Goal: Information Seeking & Learning: Learn about a topic

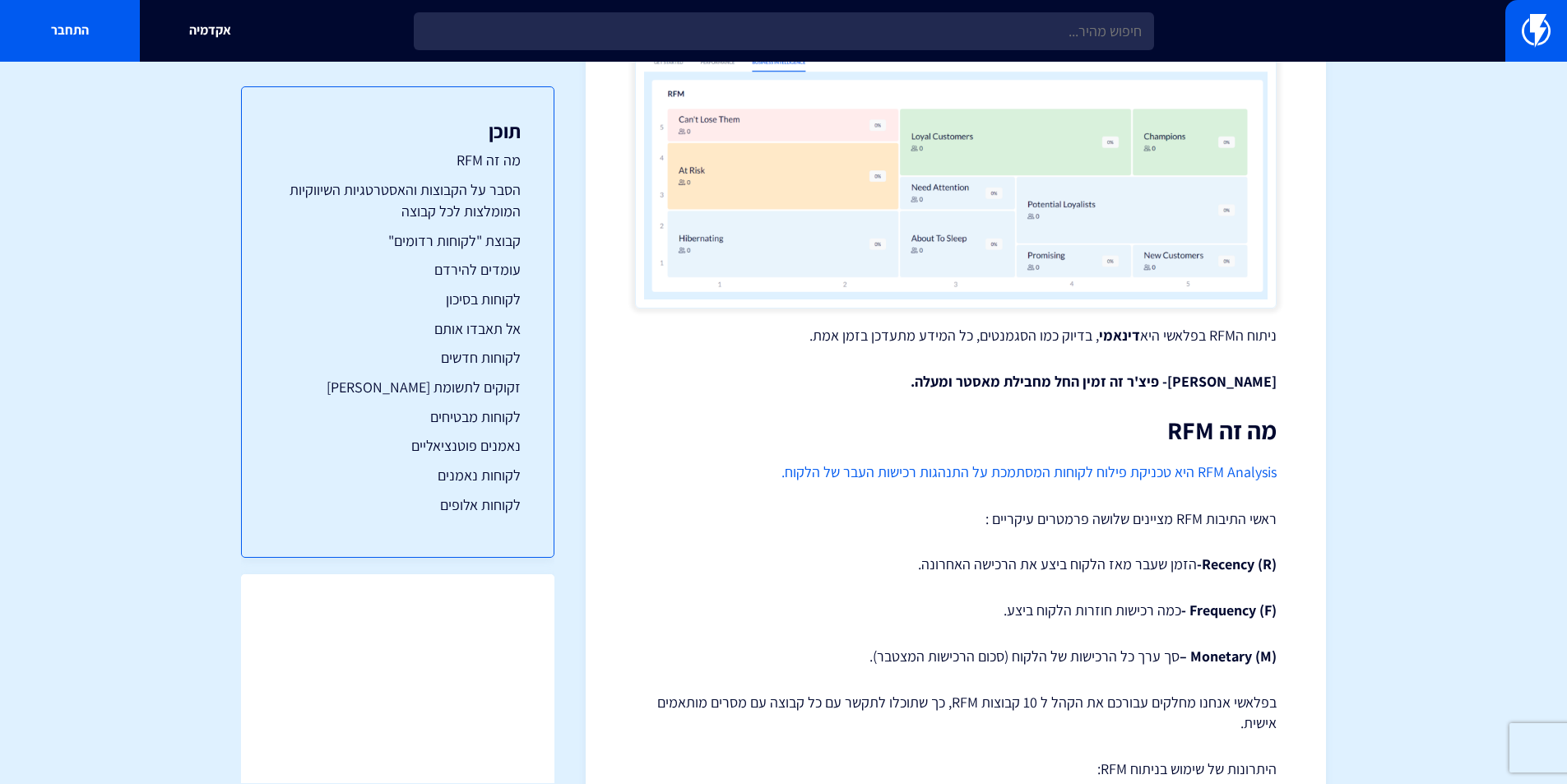
scroll to position [329, 0]
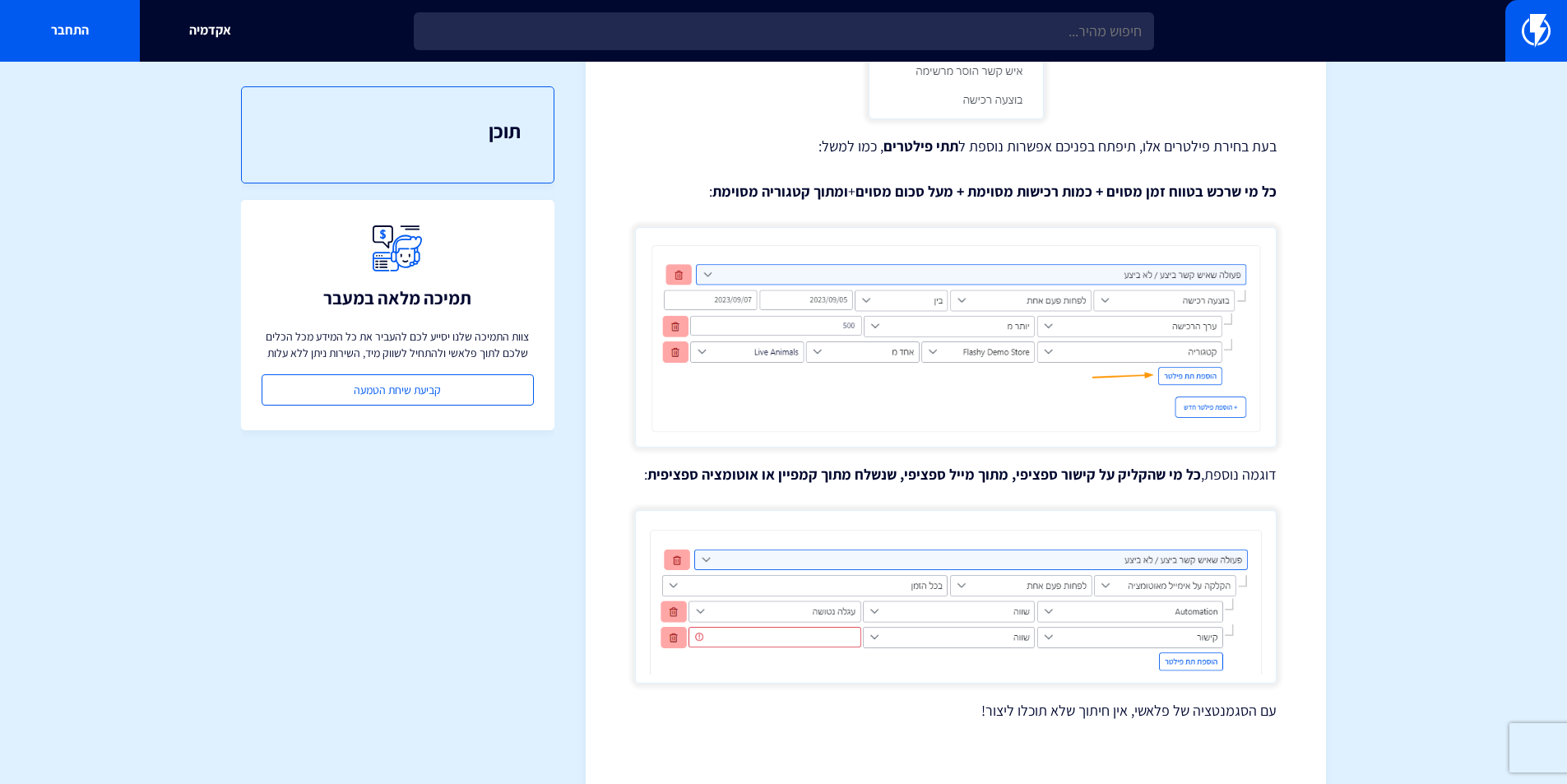
scroll to position [1052, 0]
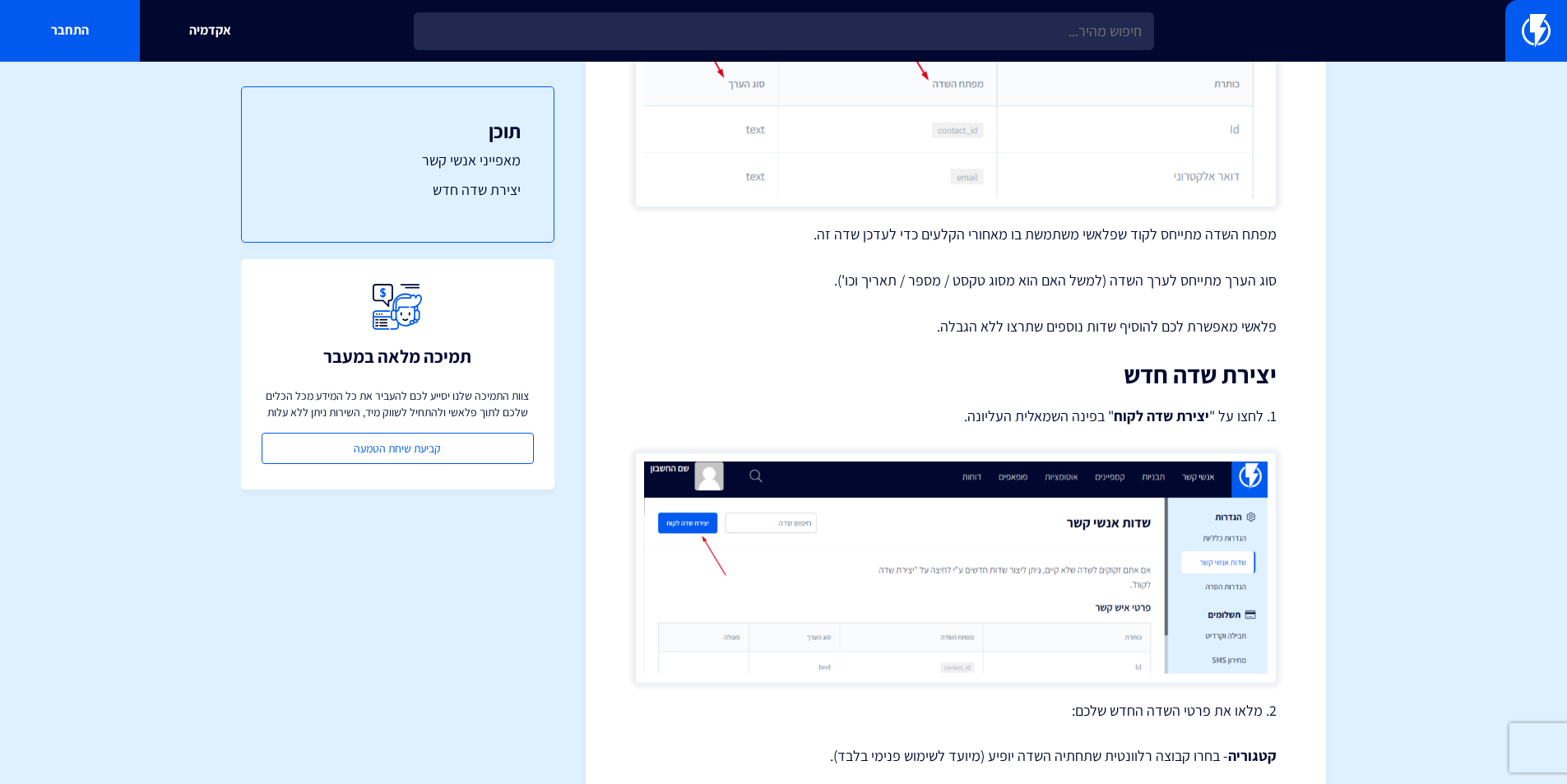
scroll to position [1891, 0]
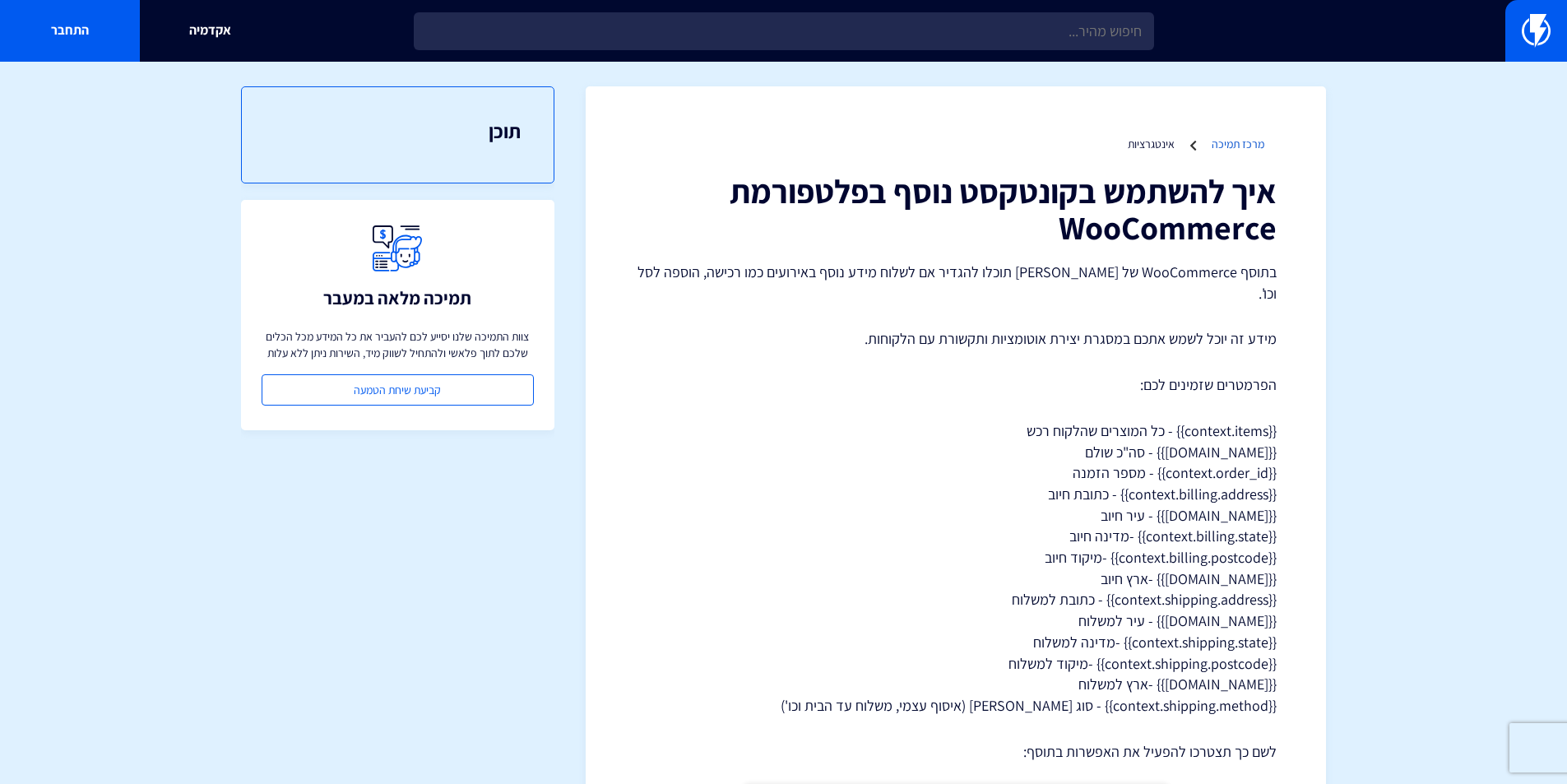
click at [1235, 147] on link "מרכז תמיכה" at bounding box center [1238, 144] width 53 height 15
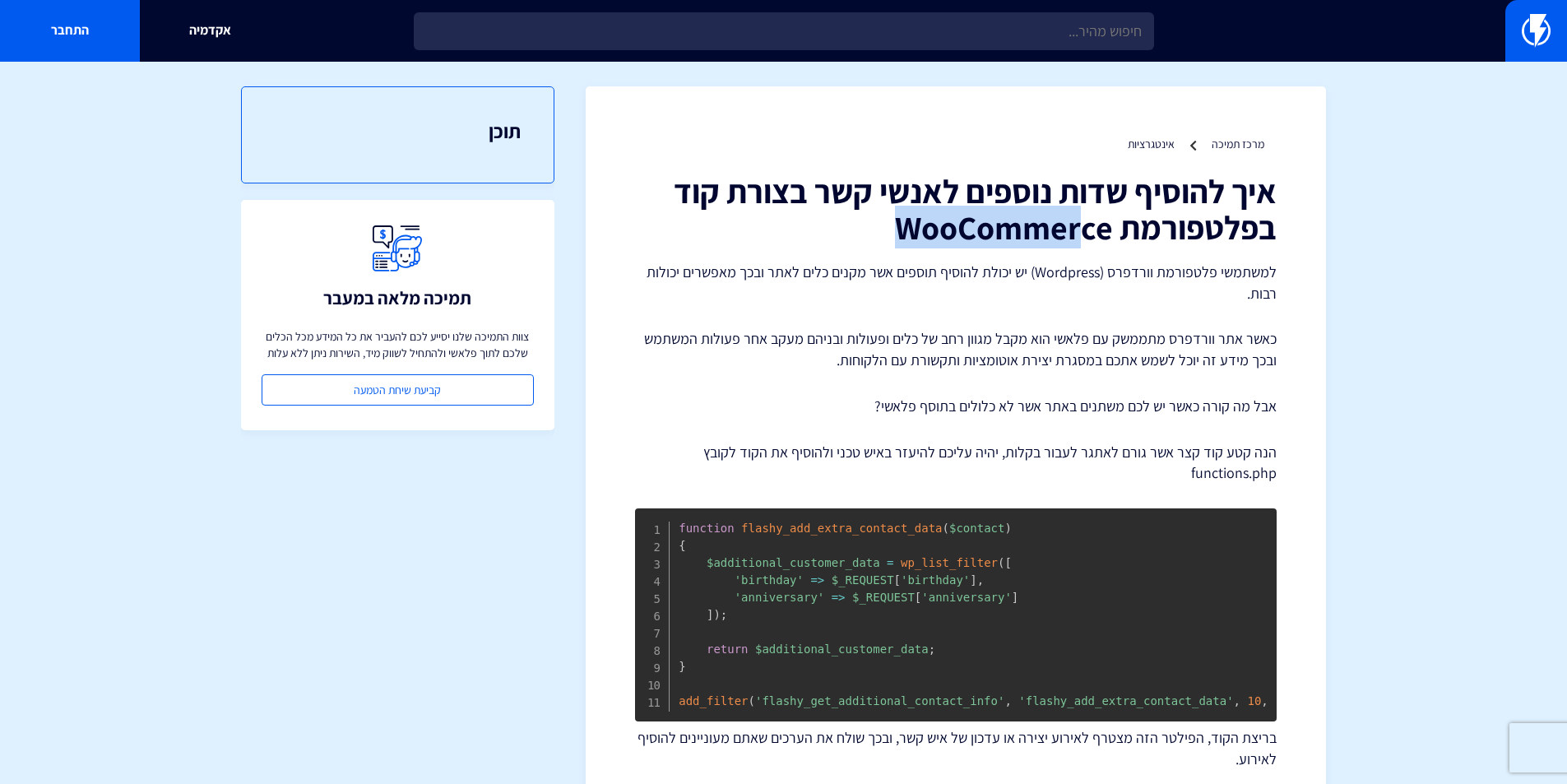
drag, startPoint x: 894, startPoint y: 236, endPoint x: 1098, endPoint y: 218, distance: 204.8
click at [1090, 230] on h1 "איך להוסיף שדות נוספים לאנשי קשר בצורת קוד בפלטפורמת WooCommerce" at bounding box center [955, 209] width 641 height 72
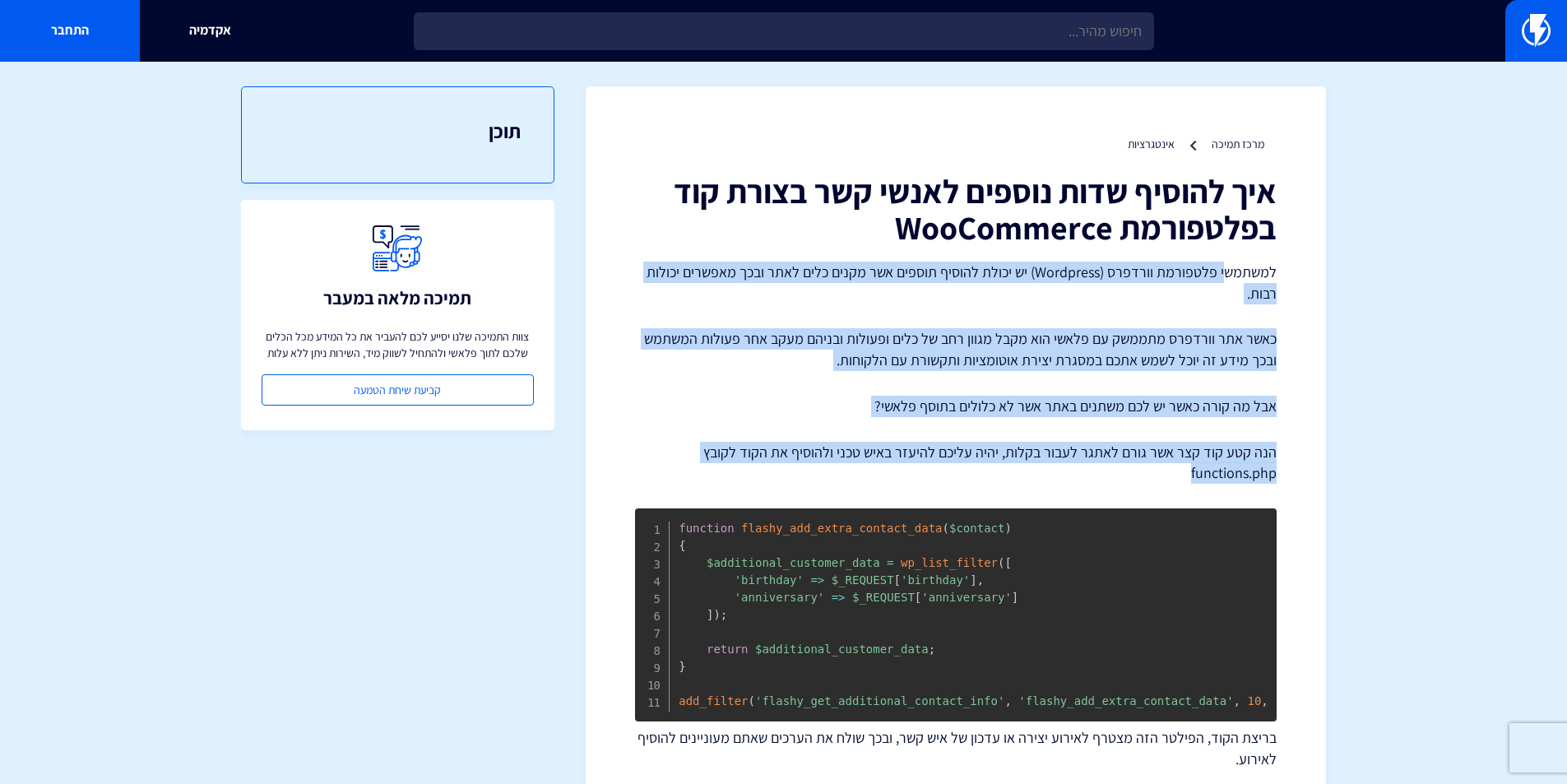
drag, startPoint x: 1228, startPoint y: 269, endPoint x: 1106, endPoint y: 468, distance: 233.4
click at [1146, 470] on div "איך להוסיף שדות נוספים לאנשי קשר בצורת קוד בפלטפורמת WooCommerce למשתמשי פלטפור…" at bounding box center [955, 471] width 641 height 596
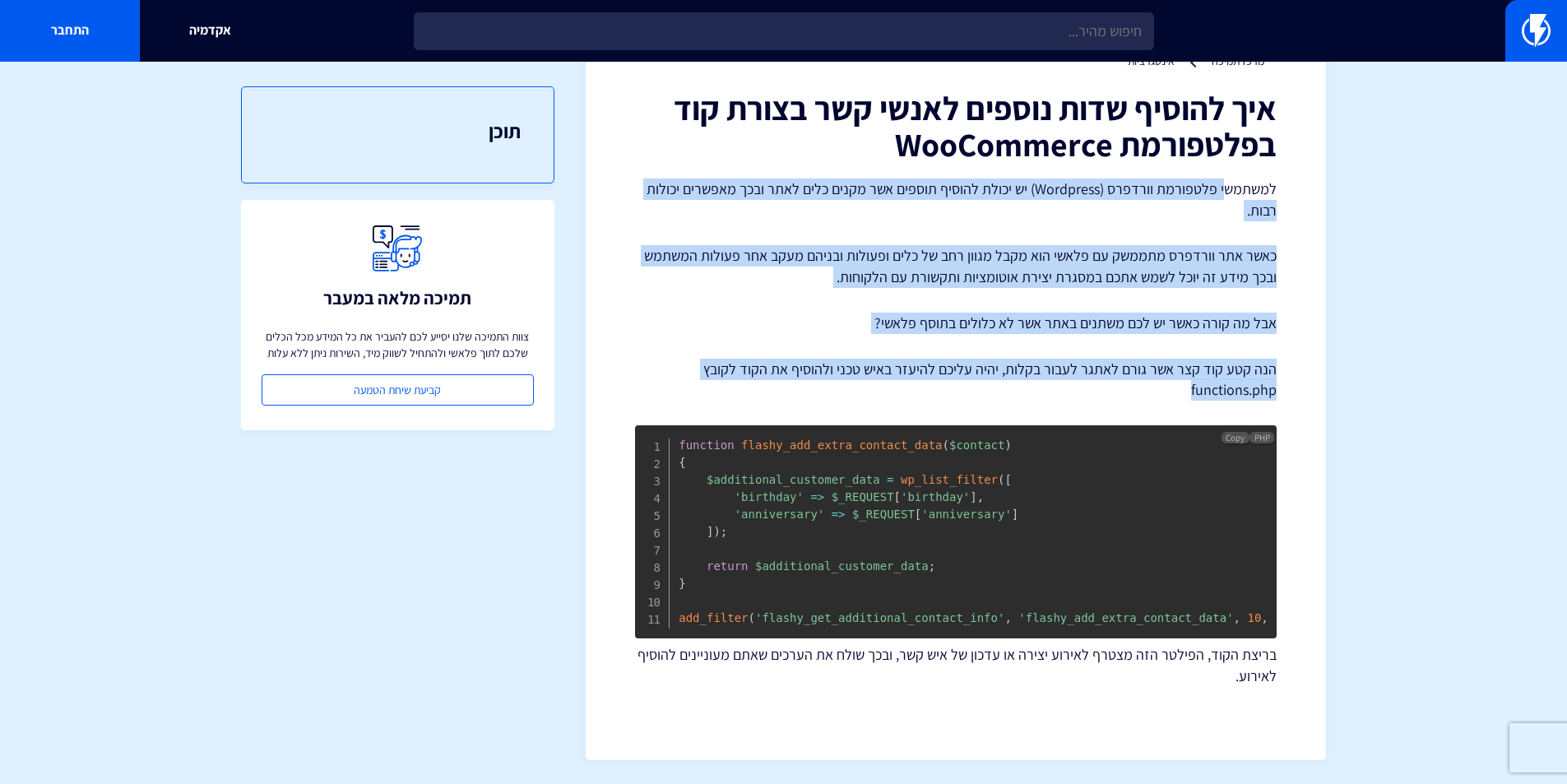
scroll to position [84, 0]
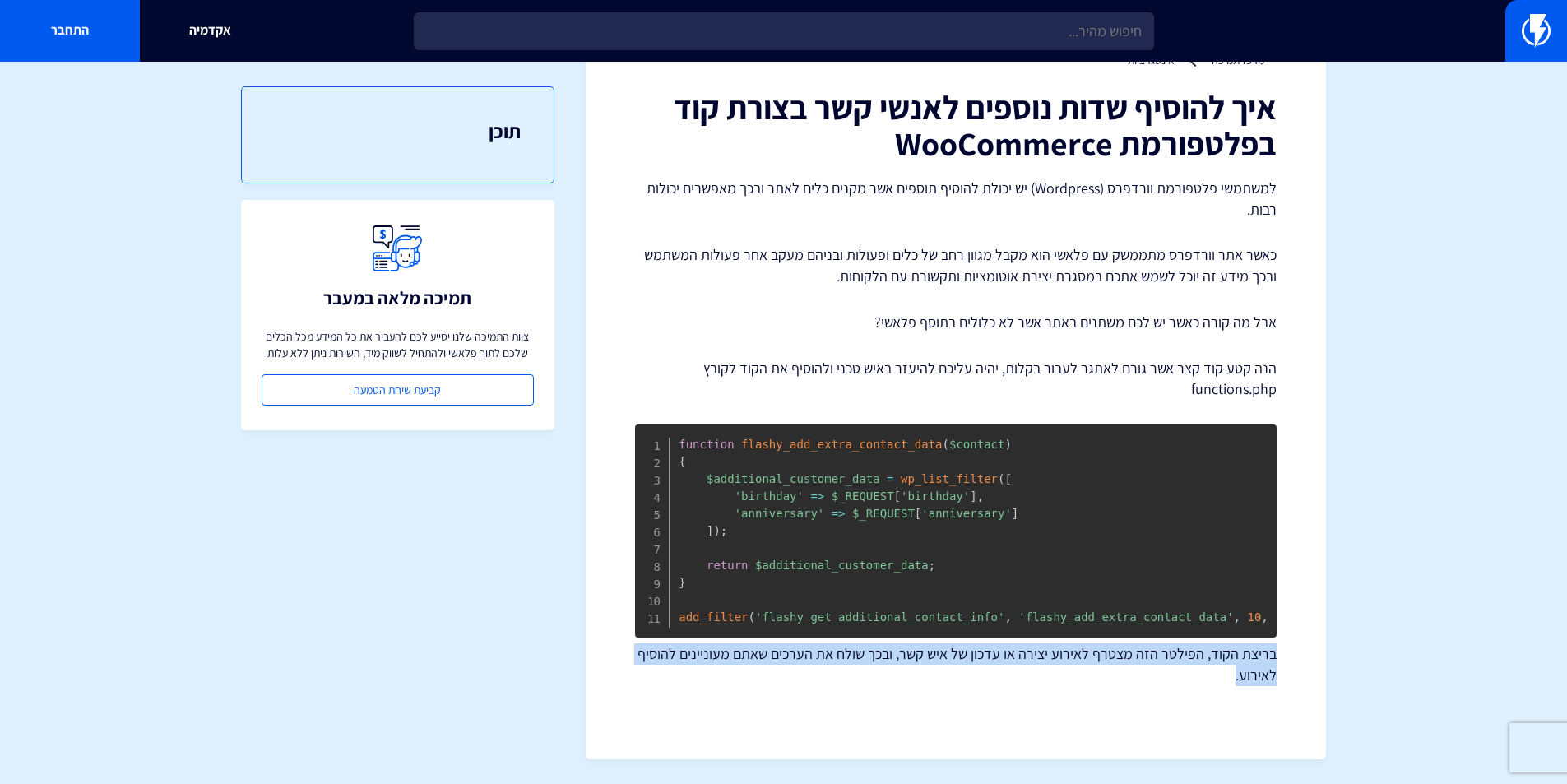
drag, startPoint x: 1213, startPoint y: 678, endPoint x: 1310, endPoint y: 634, distance: 106.5
click at [1317, 637] on div "מרכז תמיכה אינטגרציות איך להוסיף שדות נוספים לאנשי קשר בצורת קוד בפלטפורמת WooC…" at bounding box center [955, 381] width 741 height 756
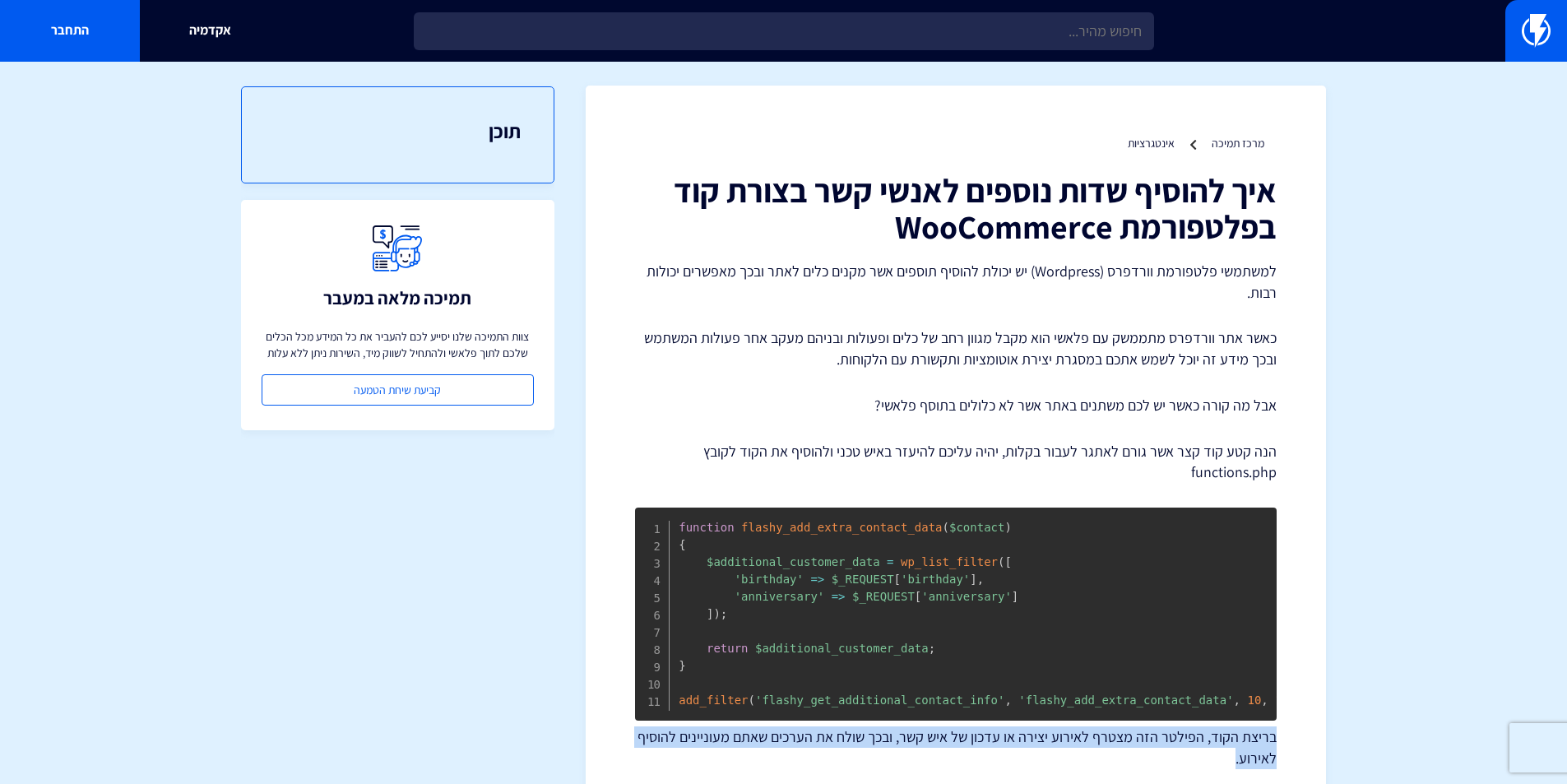
scroll to position [0, 0]
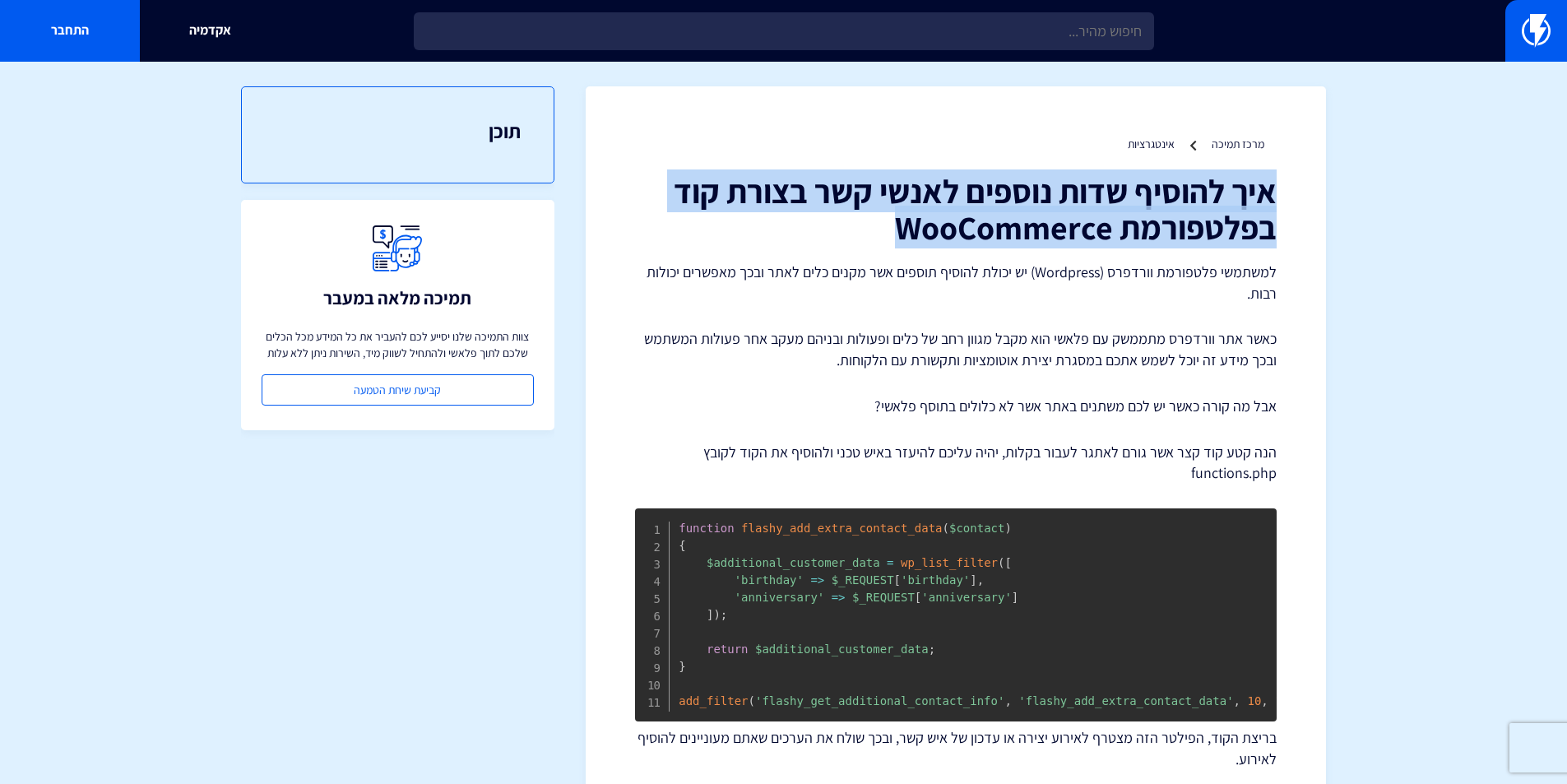
drag, startPoint x: 896, startPoint y: 226, endPoint x: 1295, endPoint y: 180, distance: 401.6
click at [1295, 180] on div "מרכז תמיכה אינטגרציות איך להוסיף שדות נוספים לאנשי קשר בצורת קוד בפלטפורמת WooC…" at bounding box center [955, 464] width 741 height 756
copy h1 "איך להוסיף שדות נוספים לאנשי קשר בצורת קוד בפלטפורמת WooCommerce"
click at [902, 236] on h1 "איך להוסיף שדות נוספים לאנשי קשר בצורת קוד בפלטפורמת WooCommerce" at bounding box center [955, 209] width 641 height 72
click at [878, 232] on h1 "איך להוסיף שדות נוספים לאנשי קשר בצורת קוד בפלטפורמת WooCommerce" at bounding box center [955, 209] width 641 height 72
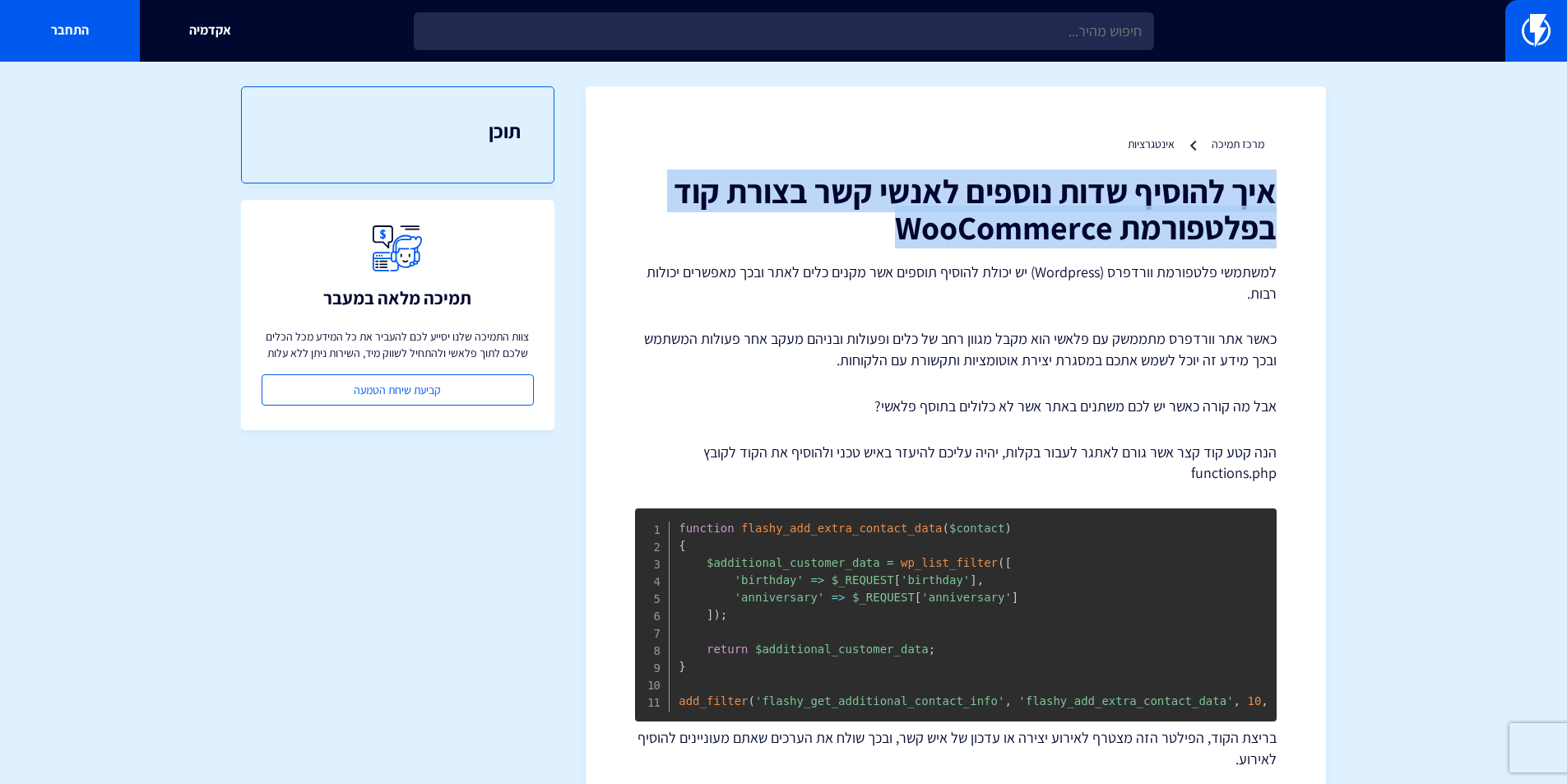
drag, startPoint x: 879, startPoint y: 229, endPoint x: 1307, endPoint y: 188, distance: 430.0
click at [1307, 188] on div "מרכז תמיכה אינטגרציות איך להוסיף שדות נוספים לאנשי קשר בצורת קוד בפלטפורמת WooC…" at bounding box center [955, 464] width 741 height 756
copy h1 "איך להוסיף שדות נוספים לאנשי קשר בצורת קוד בפלטפורמת WooCommerce"
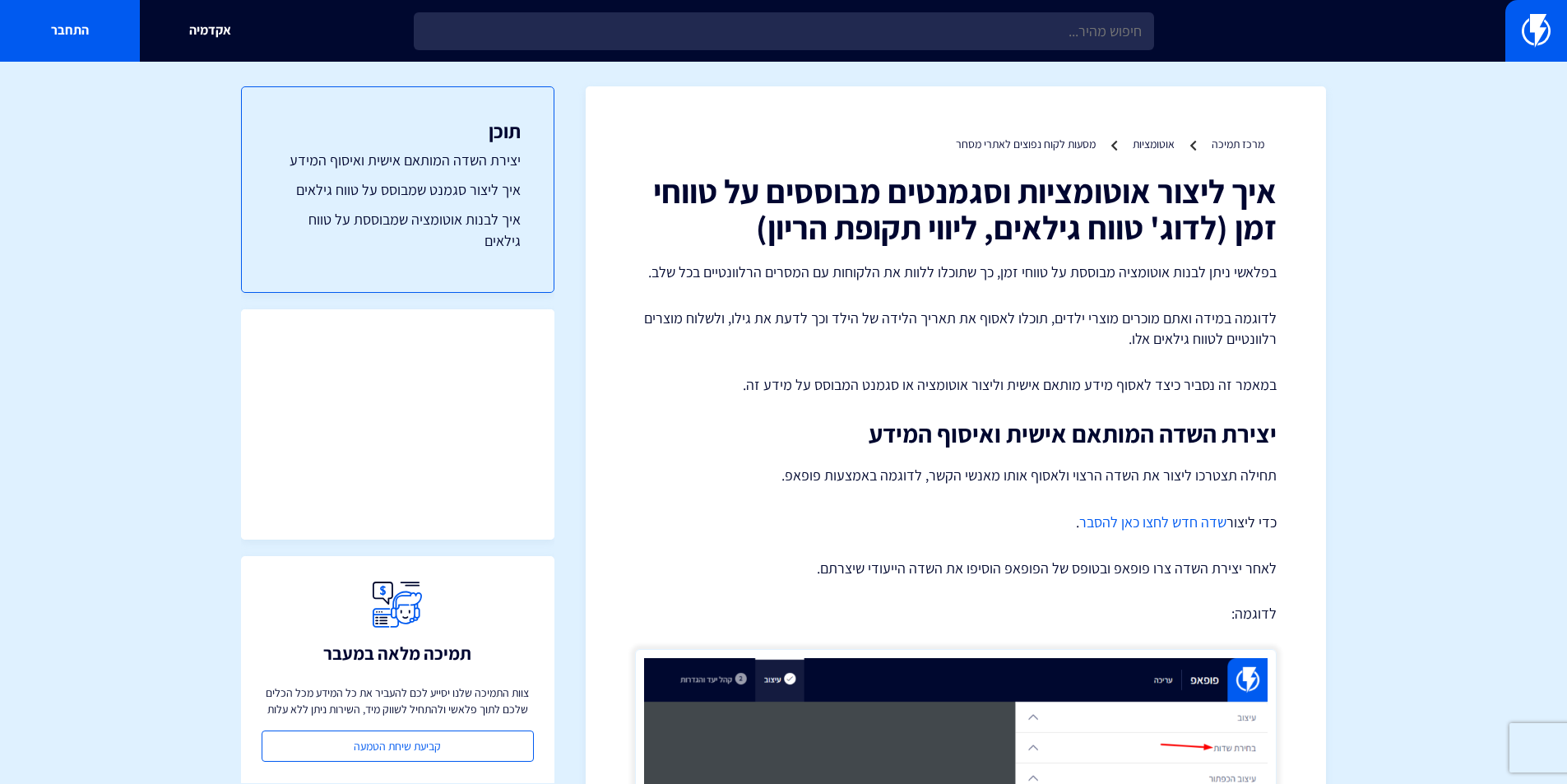
scroll to position [83, 0]
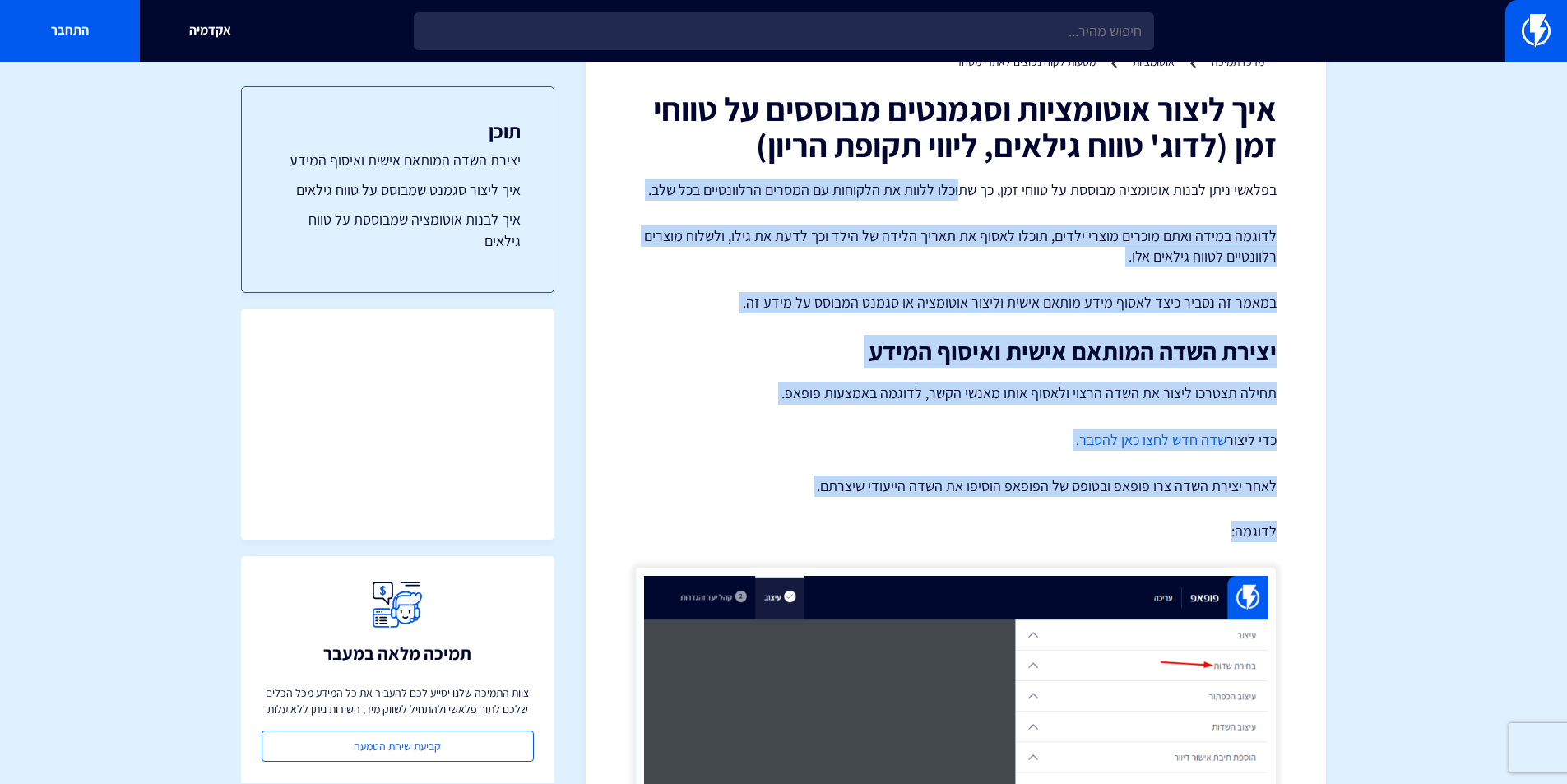
drag, startPoint x: 951, startPoint y: 190, endPoint x: 1018, endPoint y: 469, distance: 286.9
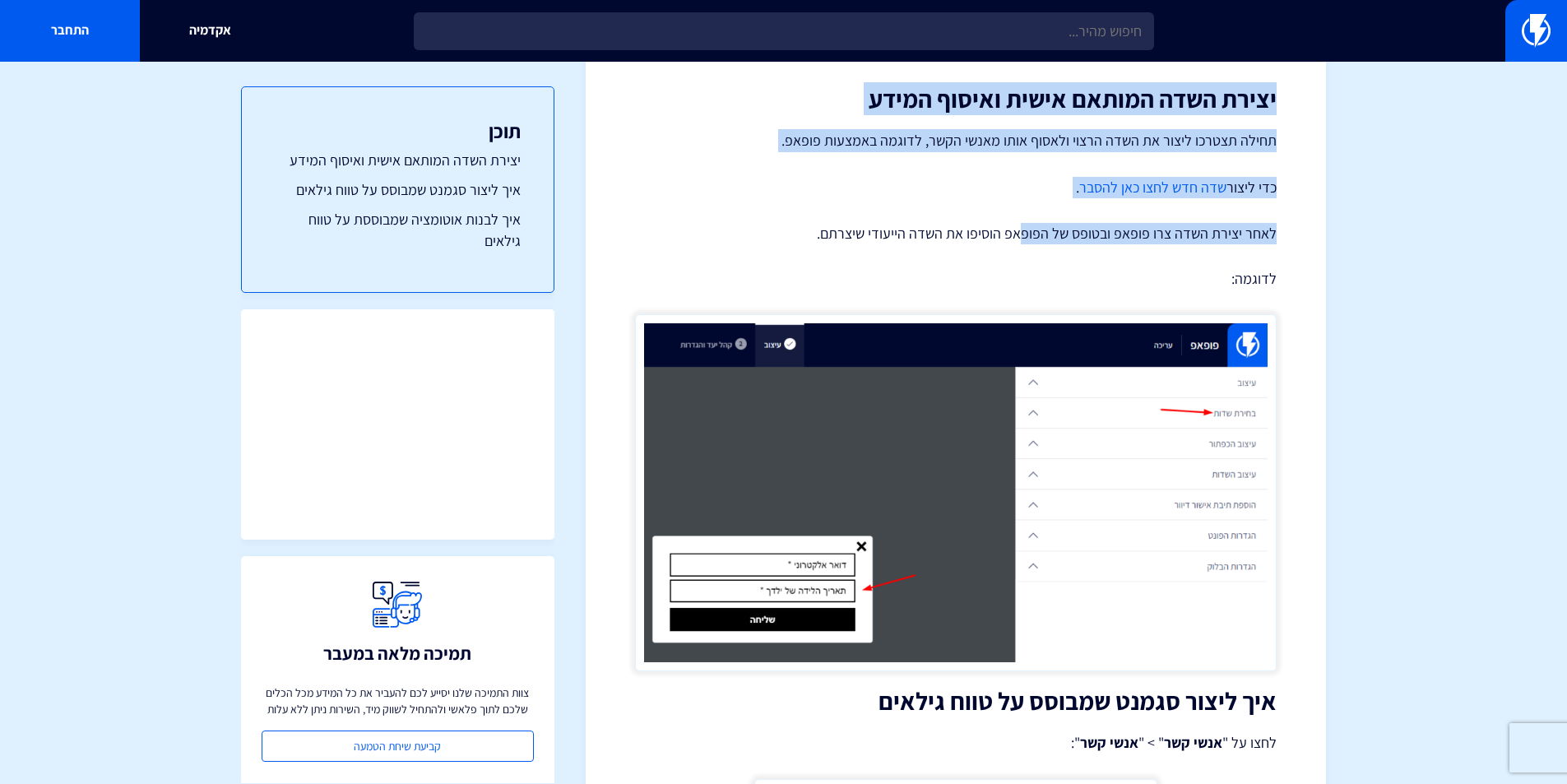
scroll to position [329, 0]
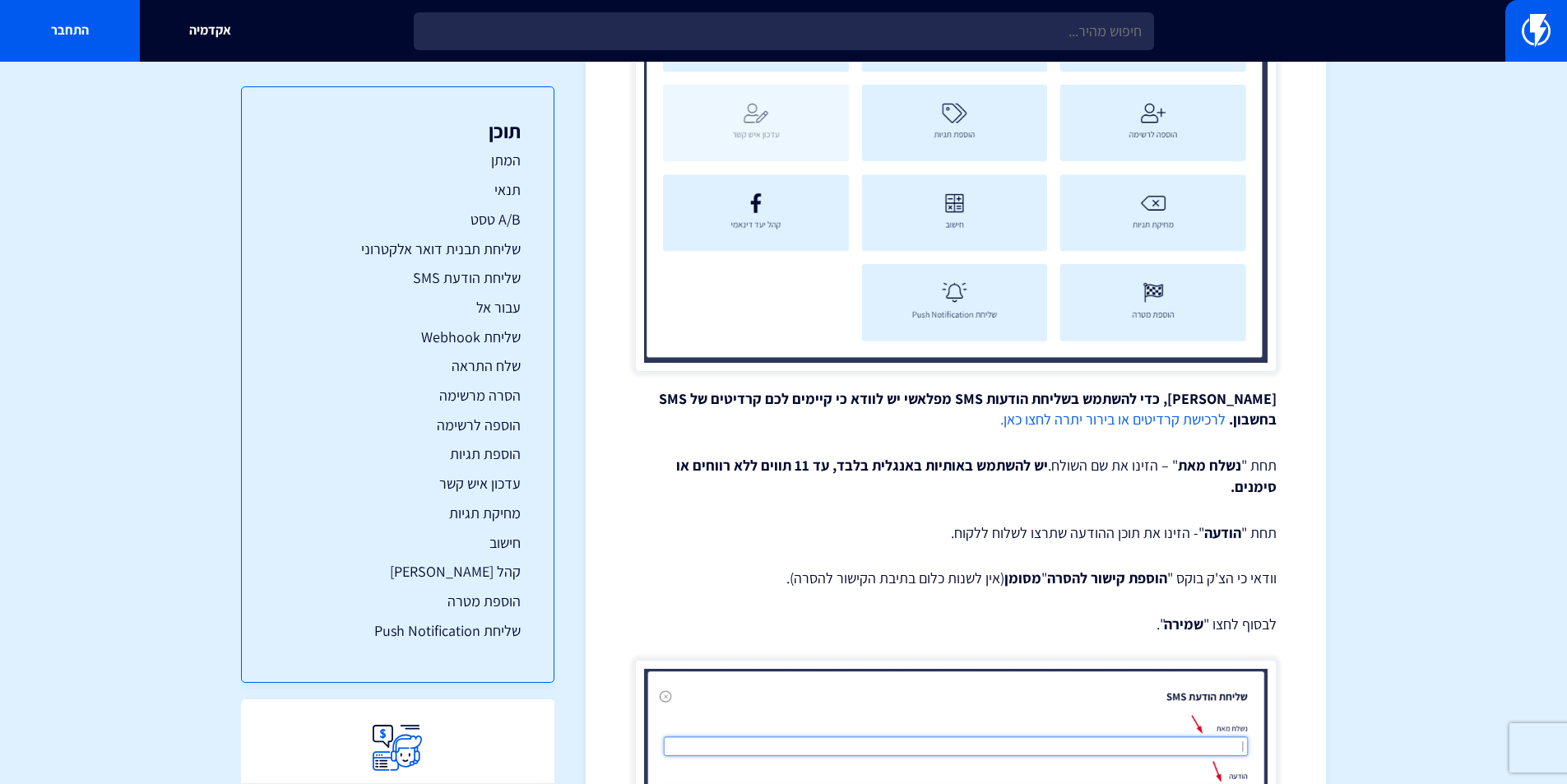
scroll to position [7400, 0]
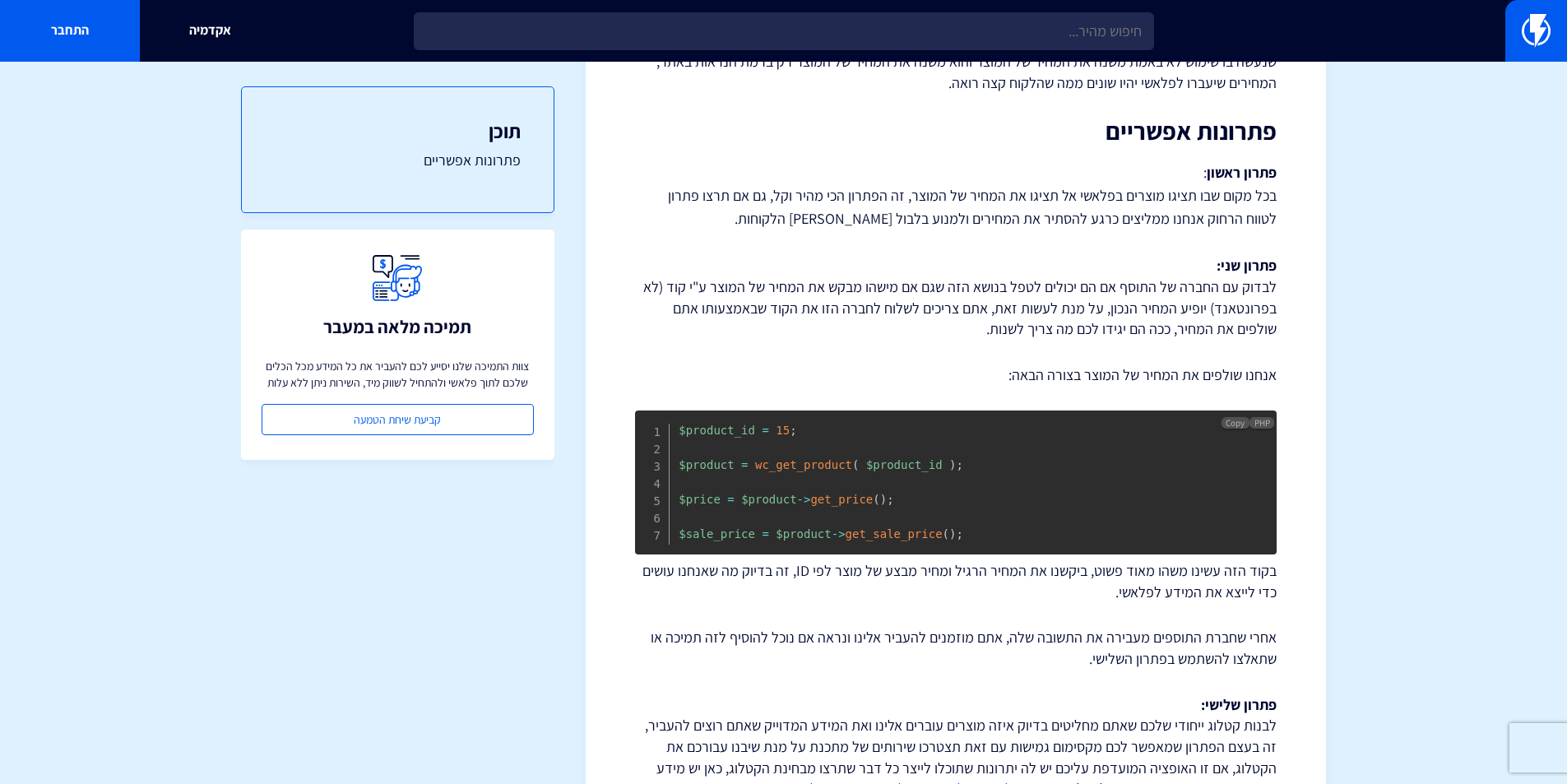
scroll to position [412, 0]
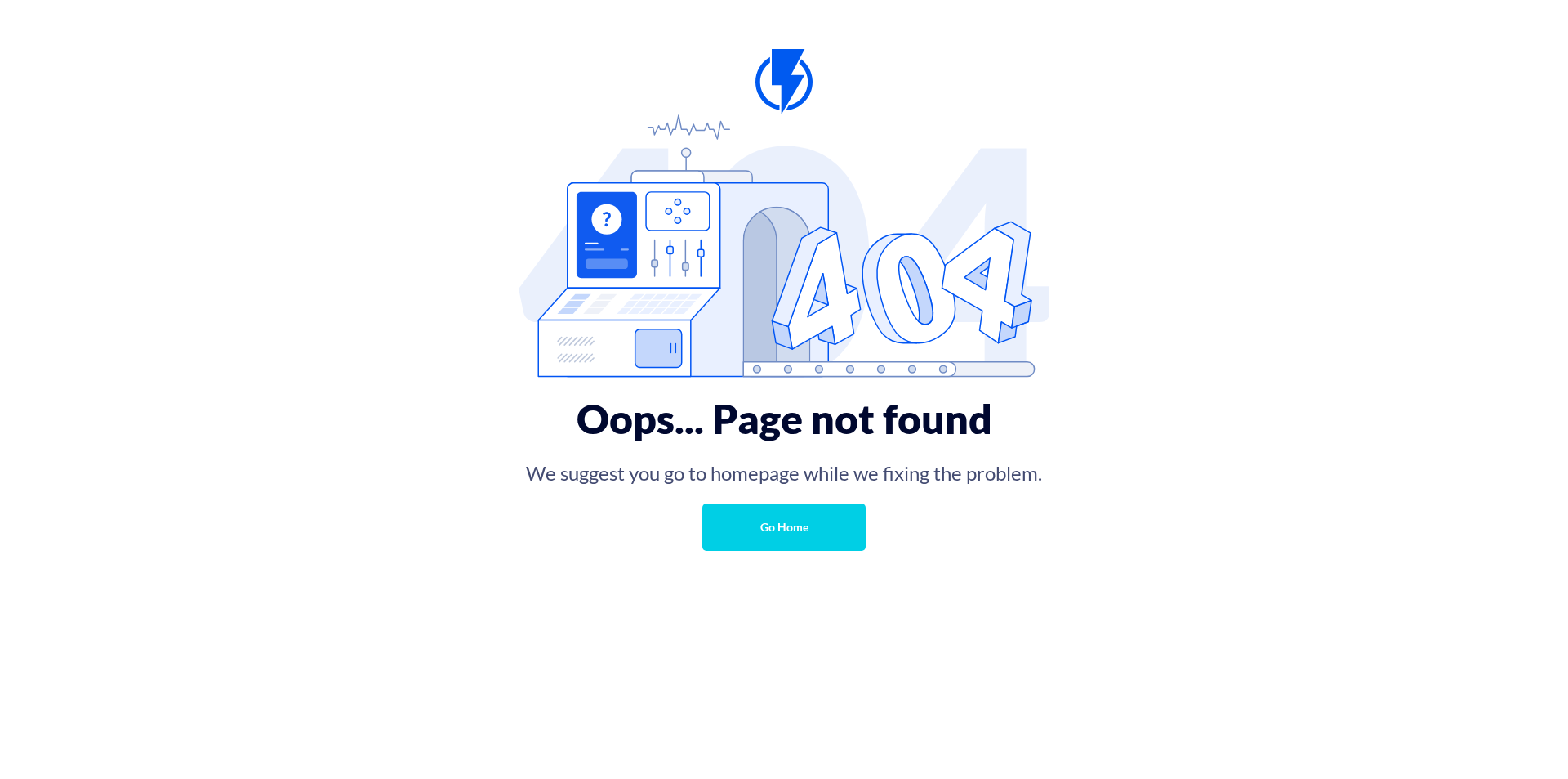
click at [776, 528] on link "Go Home" at bounding box center [784, 526] width 163 height 47
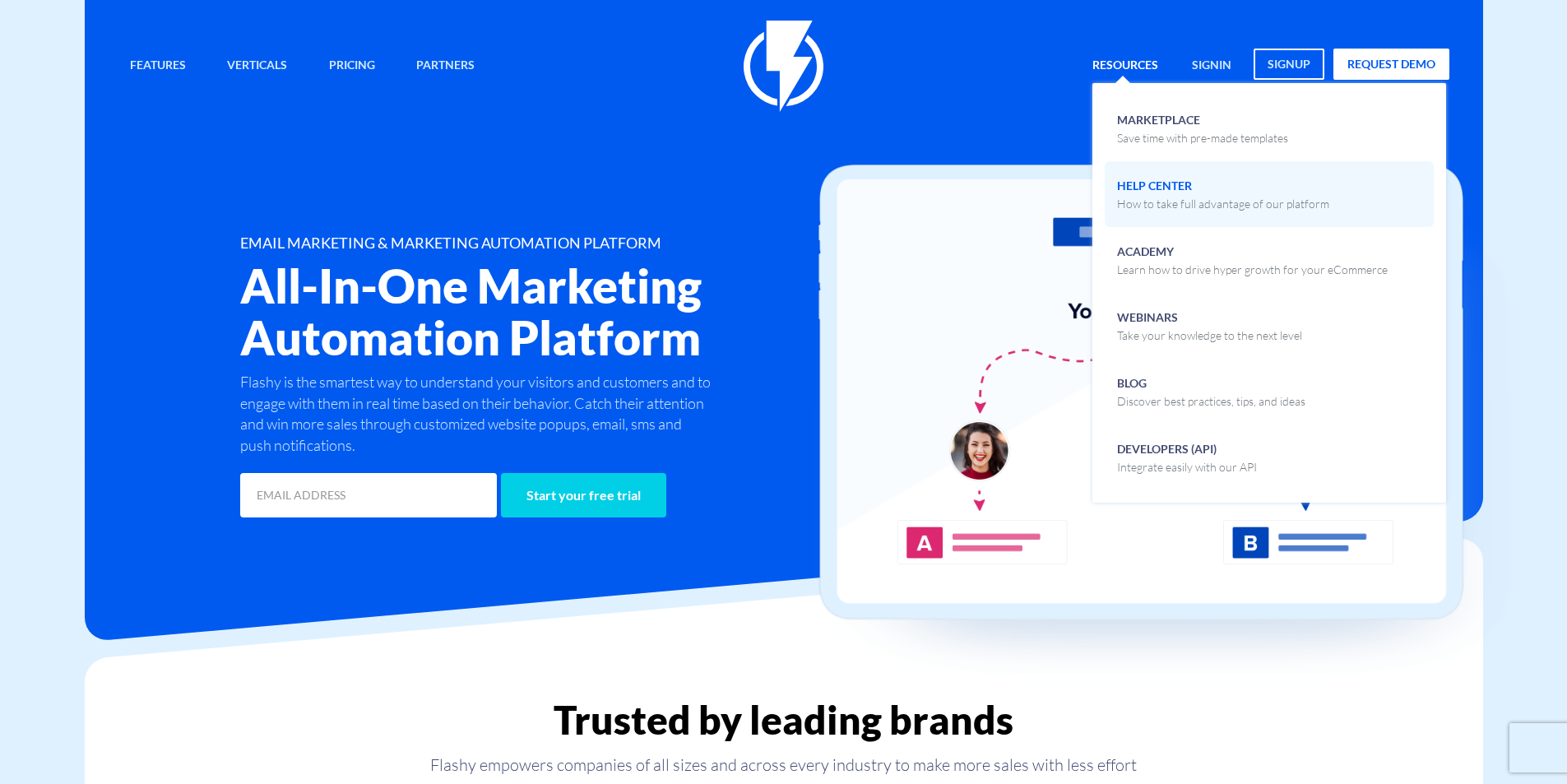
click at [1174, 203] on p "How to take full advantage of our platform" at bounding box center [1223, 204] width 212 height 17
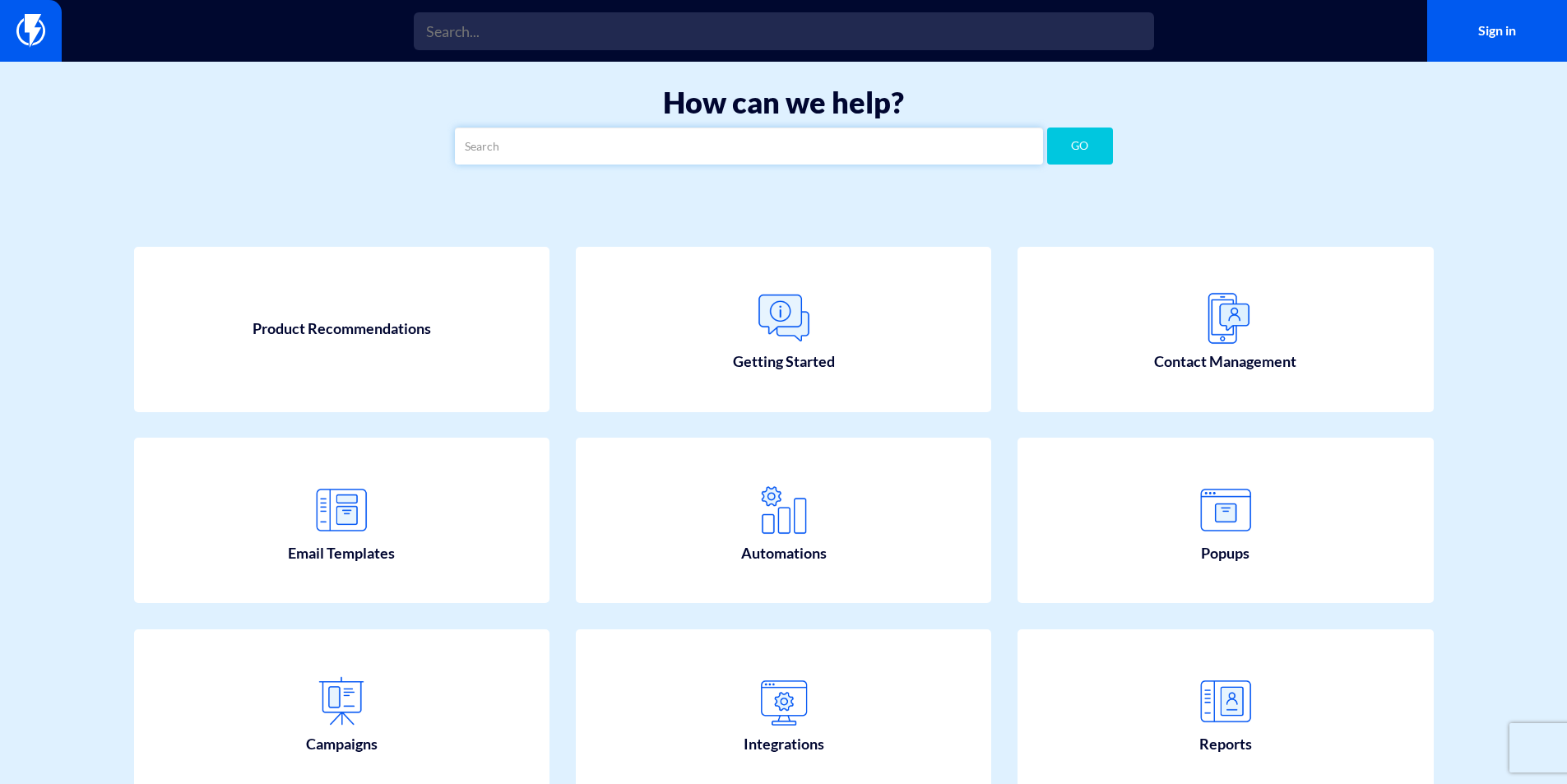
click at [717, 154] on input "text" at bounding box center [748, 146] width 588 height 37
type input "context"
click at [1074, 150] on button "GO" at bounding box center [1080, 146] width 66 height 37
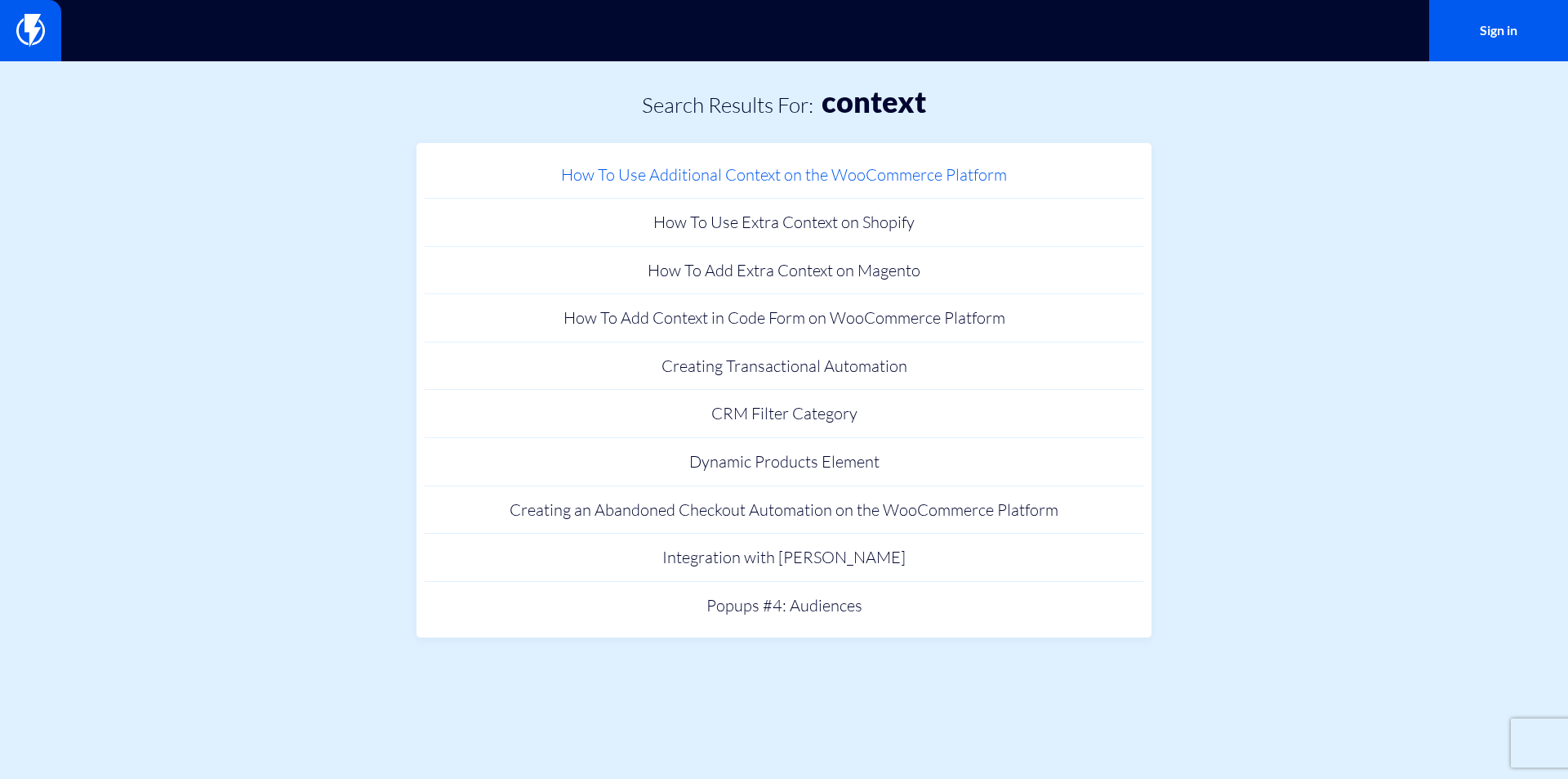
click at [831, 179] on link "How To Use Additional Context on the WooCommerce Platform" at bounding box center [784, 175] width 719 height 48
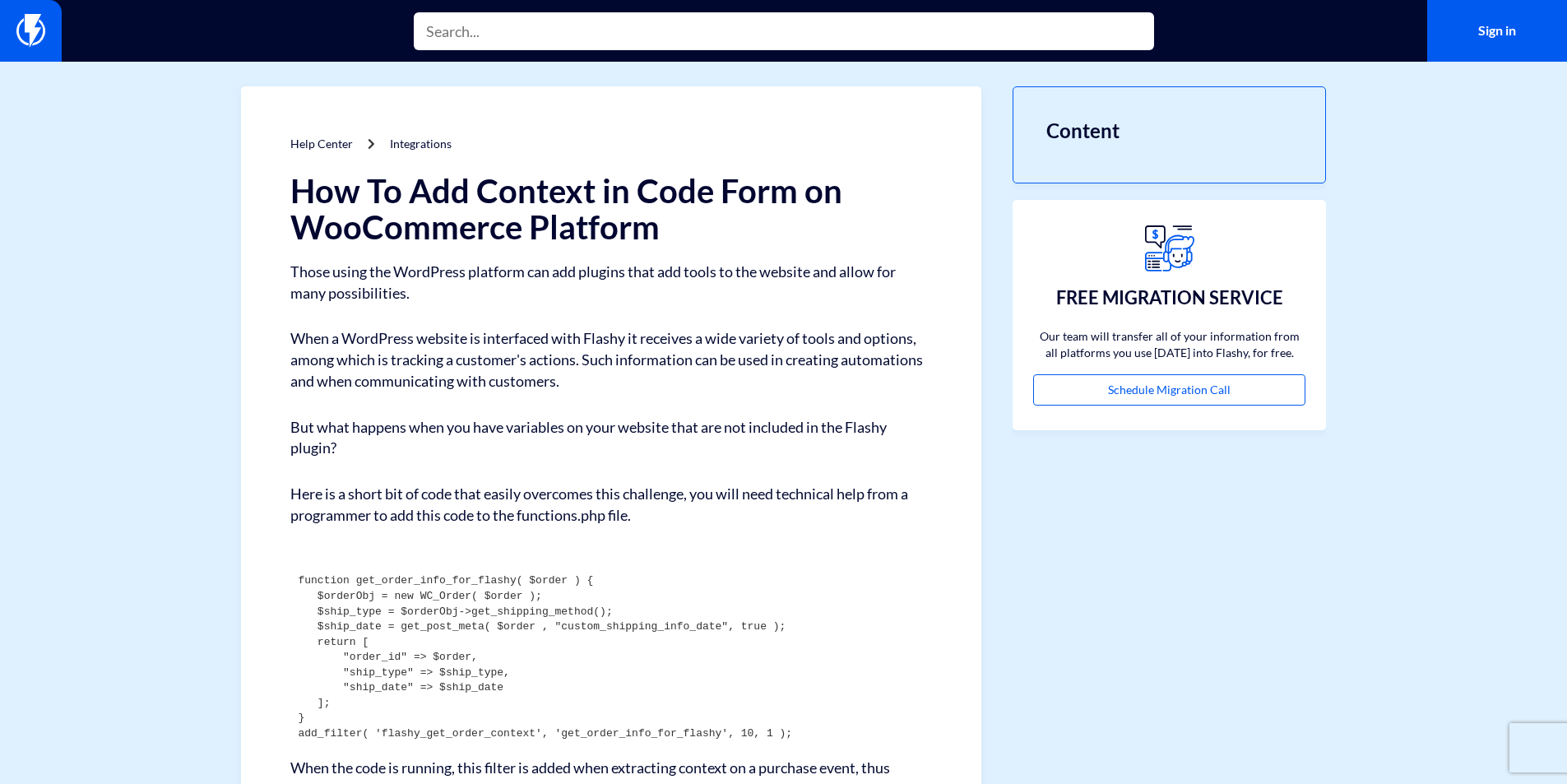
click at [551, 30] on input "text" at bounding box center [784, 31] width 741 height 38
paste input "[URL][DOMAIN_NAME]"
type input "[URL][DOMAIN_NAME]"
paste input "איך להוסיף שדות נוספים לאנשי קשר בצורת קוד בפלטפורמת WooCommerce"
type input "איך להוסיף שדות נוספים לאנשי קשר בצורת קוד בפלטפורמת WooCommerce"
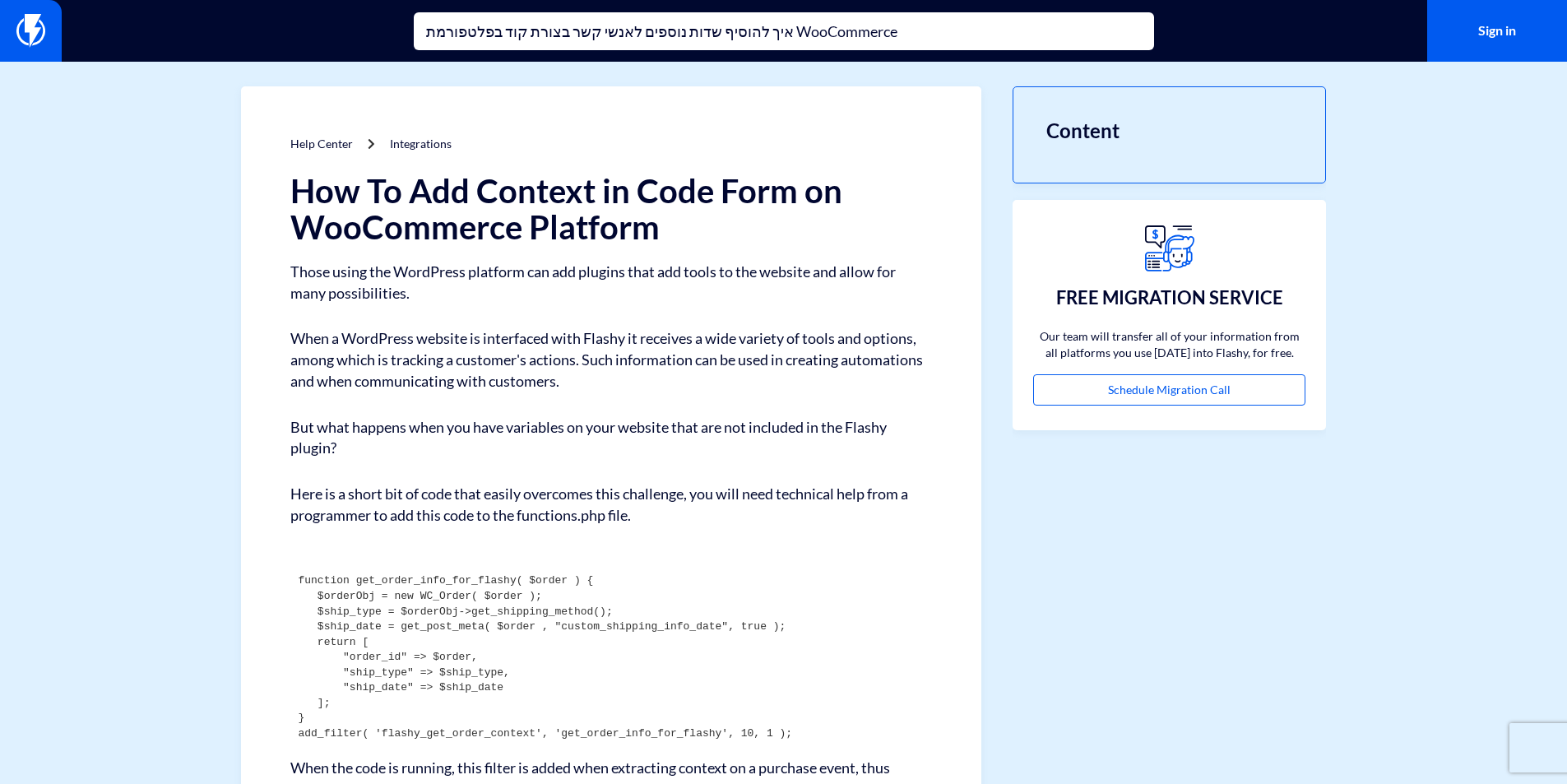
click at [742, 32] on input "איך להוסיף שדות נוספים לאנשי קשר בצורת קוד בפלטפורמת WooCommerce" at bounding box center [784, 31] width 741 height 38
drag, startPoint x: 810, startPoint y: 34, endPoint x: 328, endPoint y: 40, distance: 482.0
click at [328, 40] on div "איך להוסיף שדות נוספים לאנשי קשר בצורת קוד בפלטפורמת WooCommerce Sign in" at bounding box center [784, 31] width 1567 height 61
paste input "How to add additional fields to contacts in code form on the WooCommerce platfo…"
drag, startPoint x: 810, startPoint y: 33, endPoint x: 752, endPoint y: 30, distance: 58.1
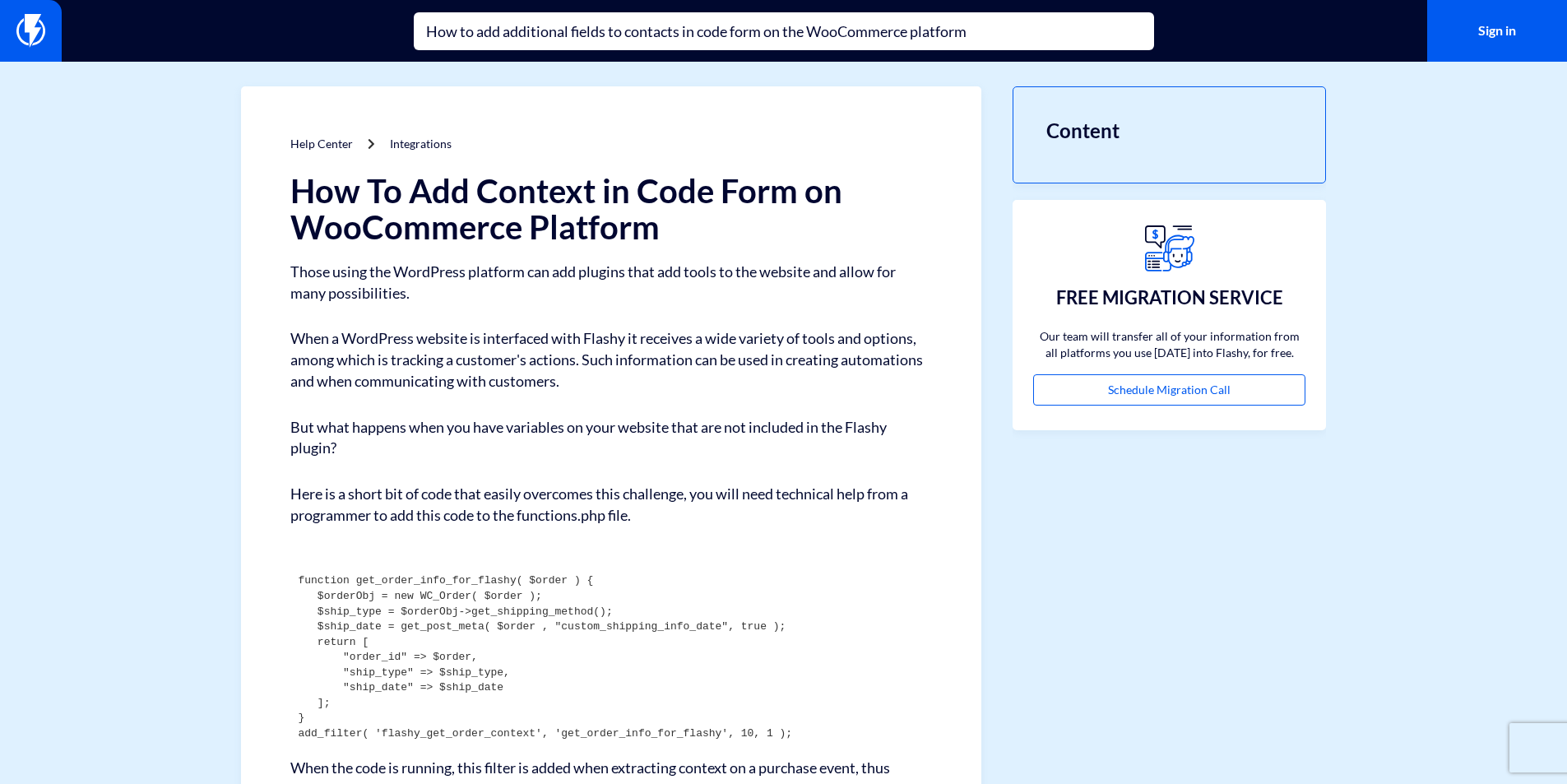
click at [748, 30] on input "How to add additional fields to contacts in code form on the WooCommerce platfo…" at bounding box center [784, 31] width 741 height 38
type input "How to add additional fields to contacts in code form on the WooCommerce platfo…"
click at [584, 33] on input "How to add additional fields to contacts in code form on the WooCommerce platfo…" at bounding box center [784, 31] width 741 height 38
drag, startPoint x: 919, startPoint y: 28, endPoint x: 684, endPoint y: 41, distance: 235.4
click at [684, 41] on input "How to add additional fields to contacts in code form on the WooCommerce platfo…" at bounding box center [784, 31] width 741 height 38
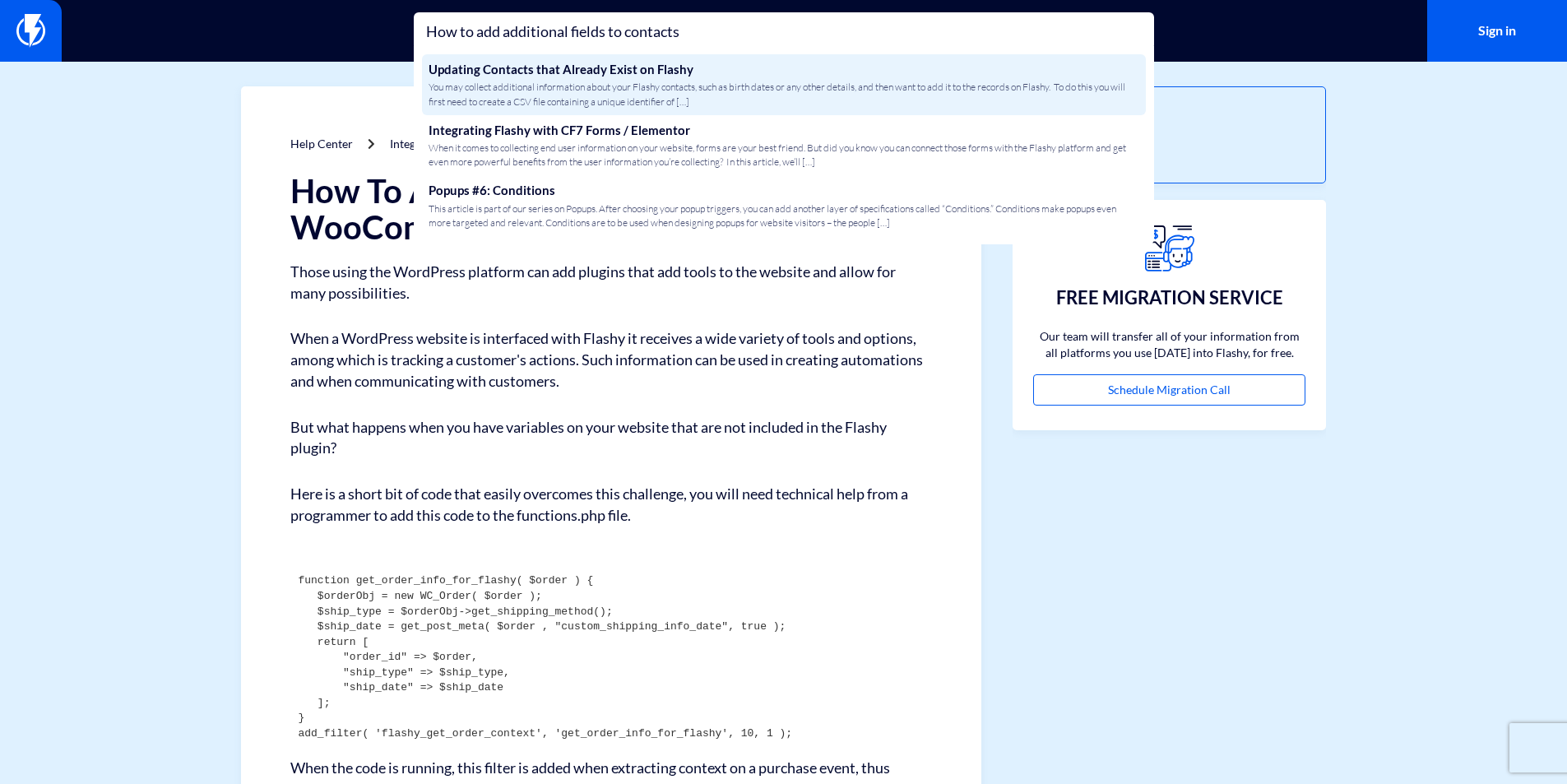
type input "How to add additional fields to contacts"
click at [777, 101] on span "You may collect additional information about your Flashy contacts, such as birt…" at bounding box center [784, 94] width 711 height 28
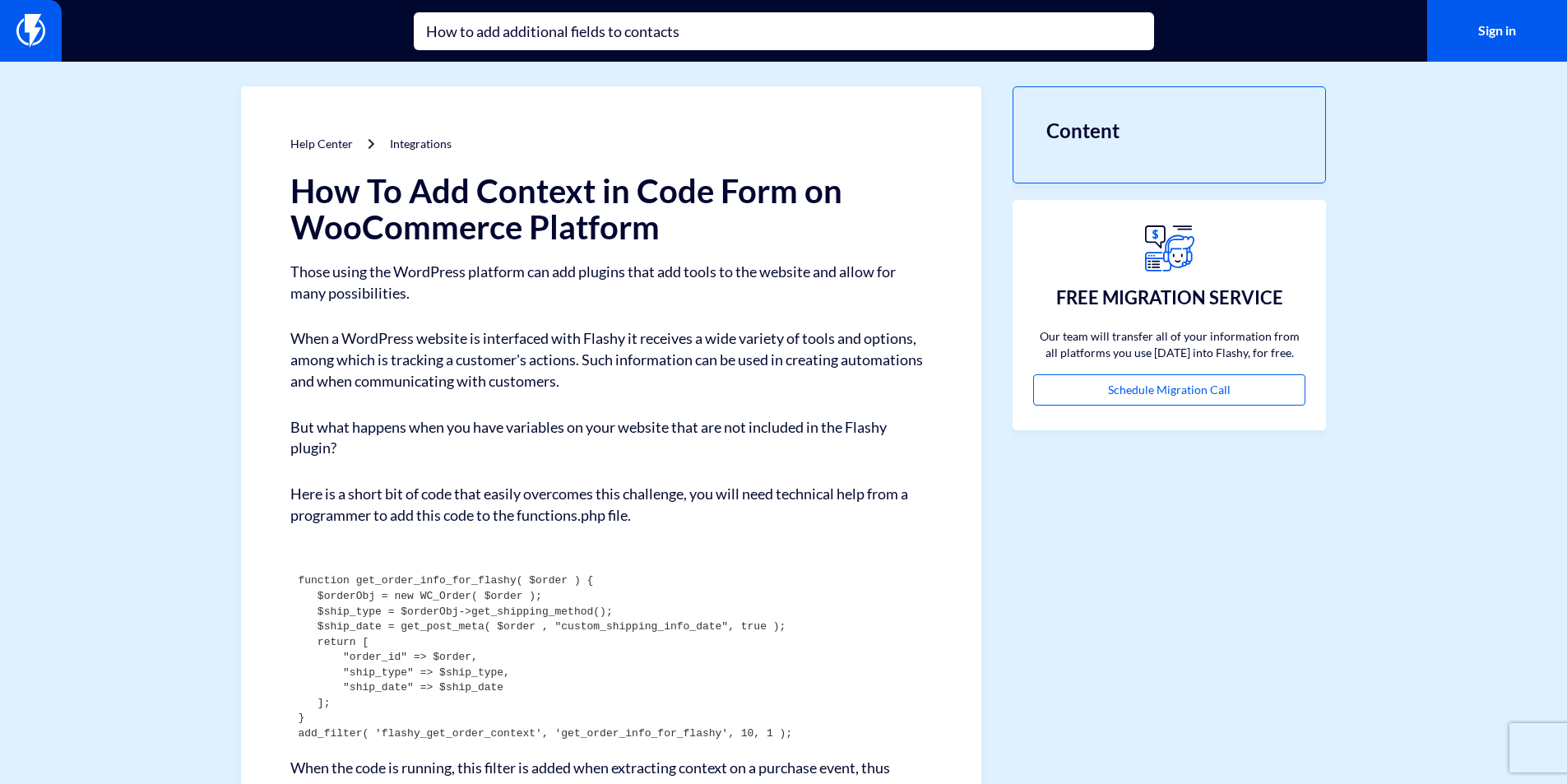
click at [668, 36] on input "How to add additional fields to contacts" at bounding box center [784, 31] width 741 height 38
drag, startPoint x: 720, startPoint y: 33, endPoint x: 626, endPoint y: 33, distance: 94.0
click at [626, 33] on input "How to add additional fields to contacts" at bounding box center [784, 31] width 741 height 38
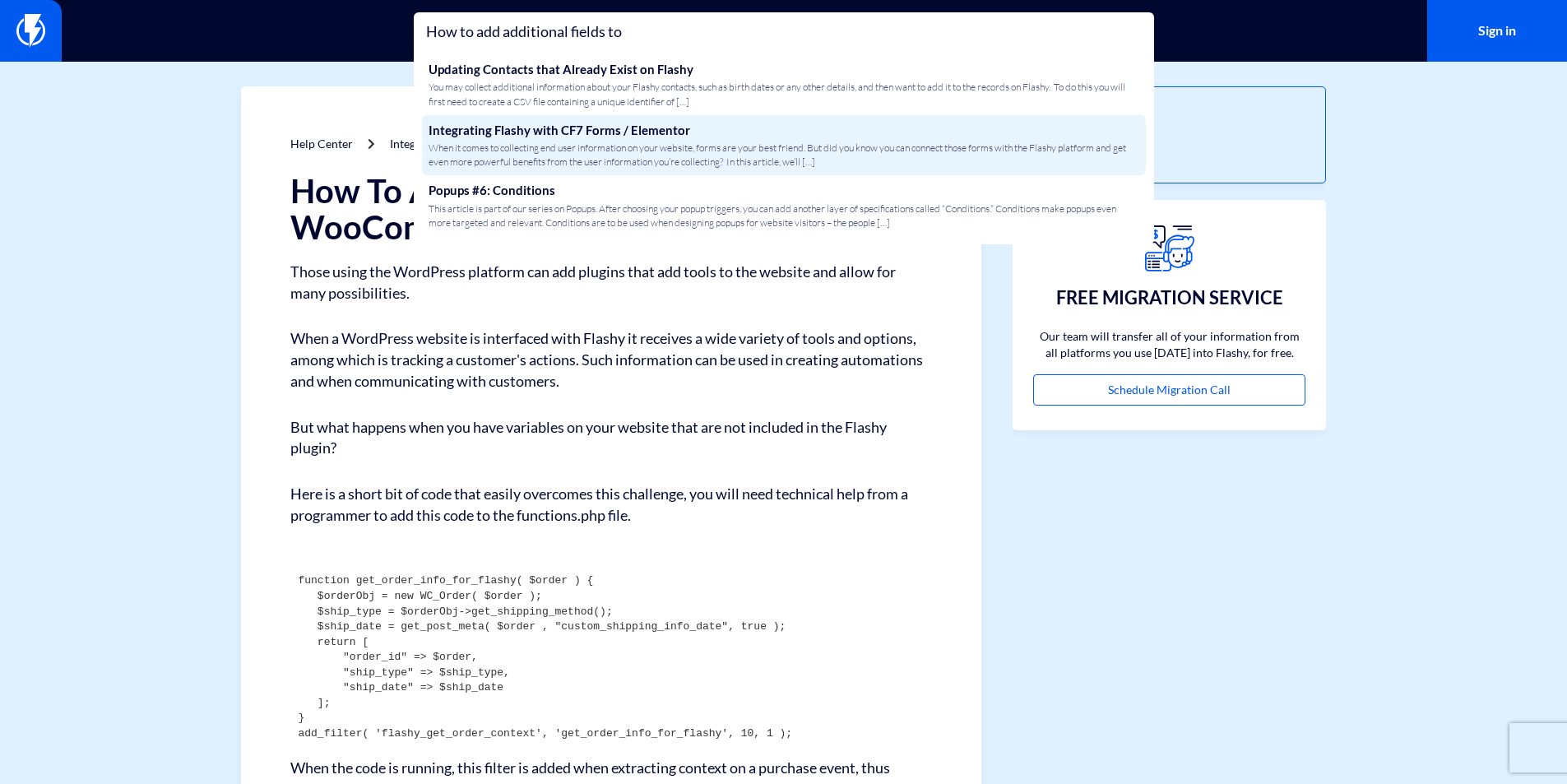
type input "How to add additional fields to"
click at [606, 149] on span "When it comes to collecting end user information on your website, forms are you…" at bounding box center [784, 154] width 711 height 28
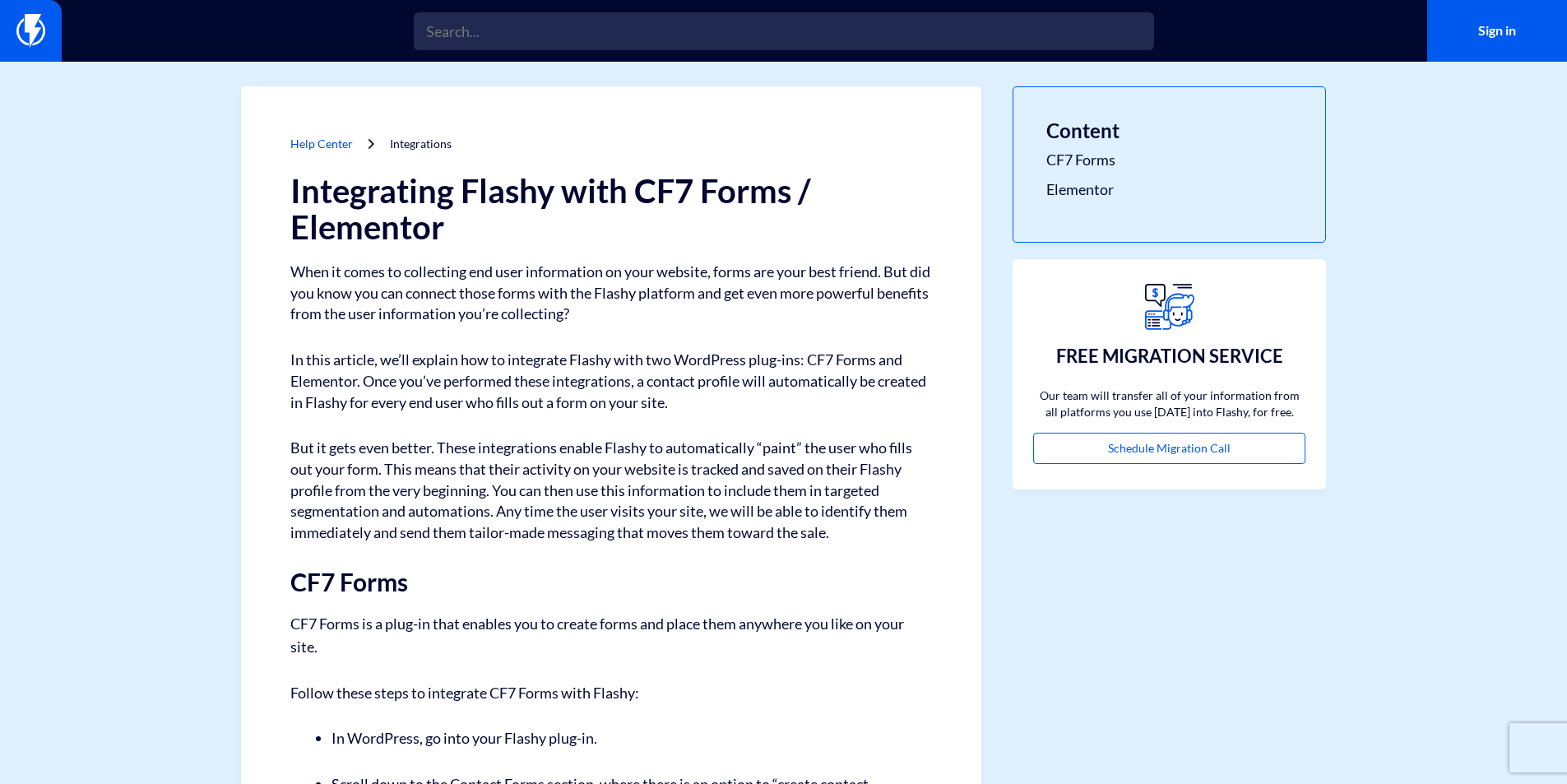
click at [324, 146] on link "Help Center" at bounding box center [321, 143] width 62 height 14
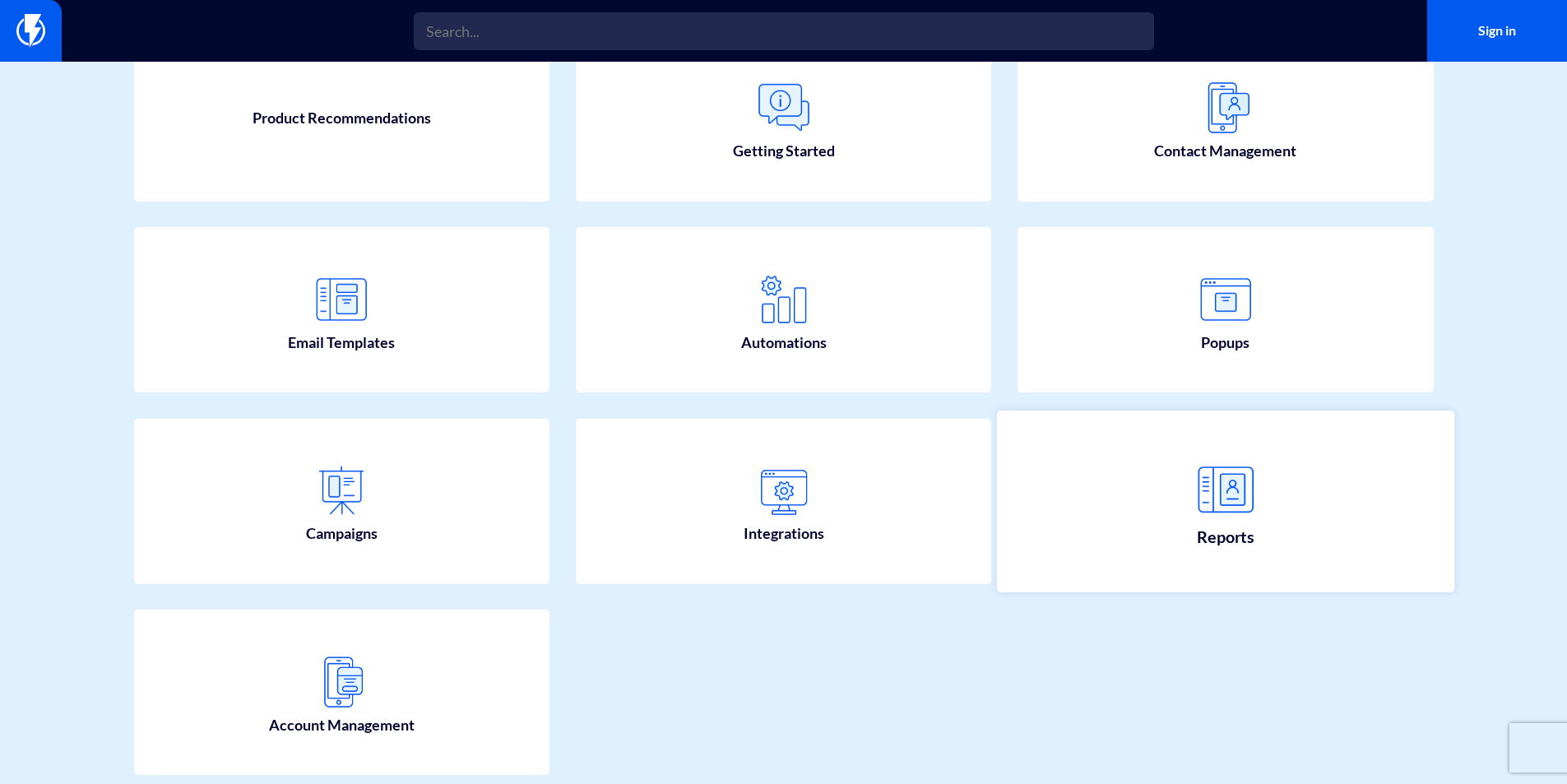
scroll to position [195, 0]
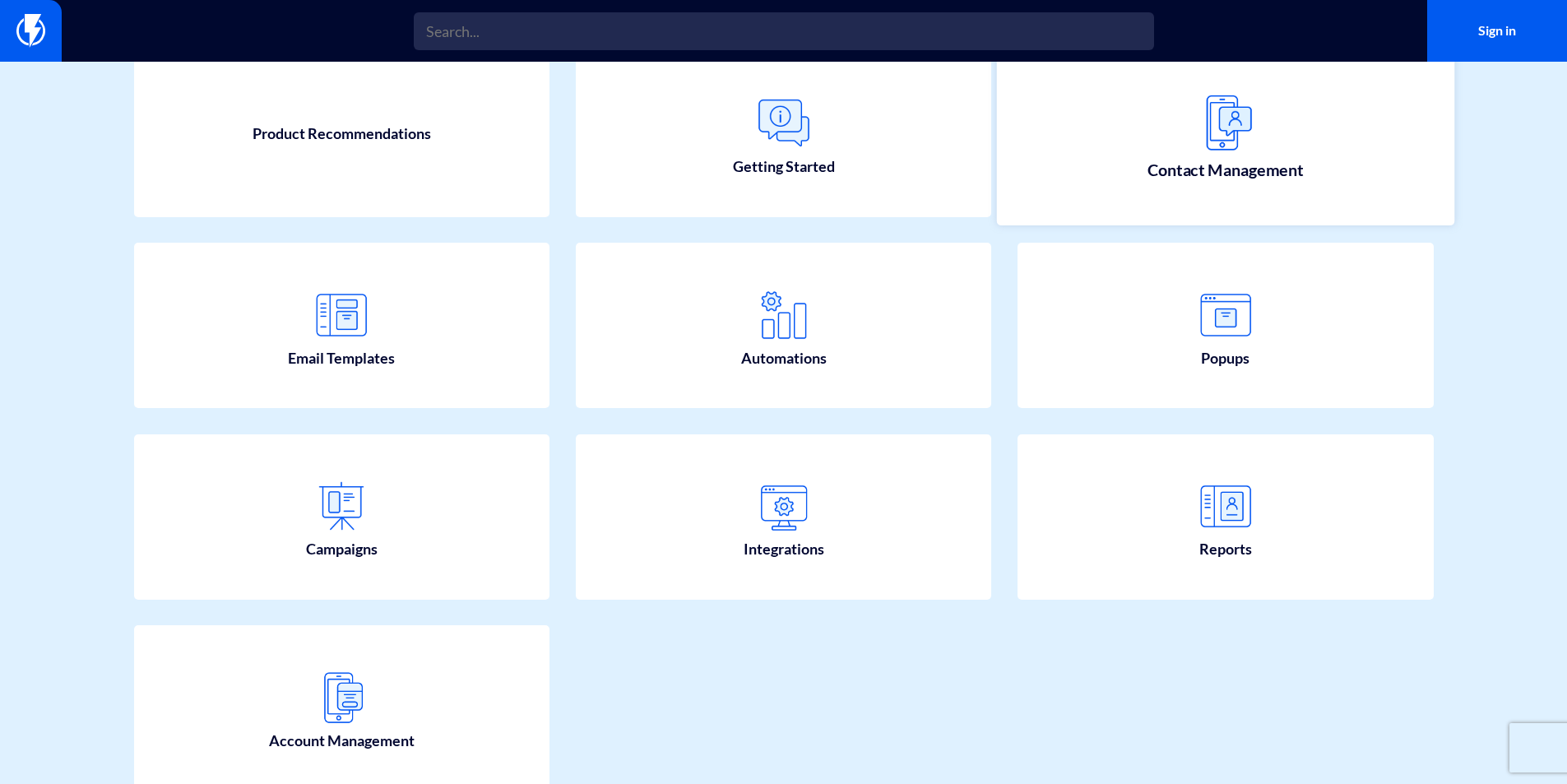
click at [1171, 170] on span "Contact Management" at bounding box center [1226, 170] width 156 height 23
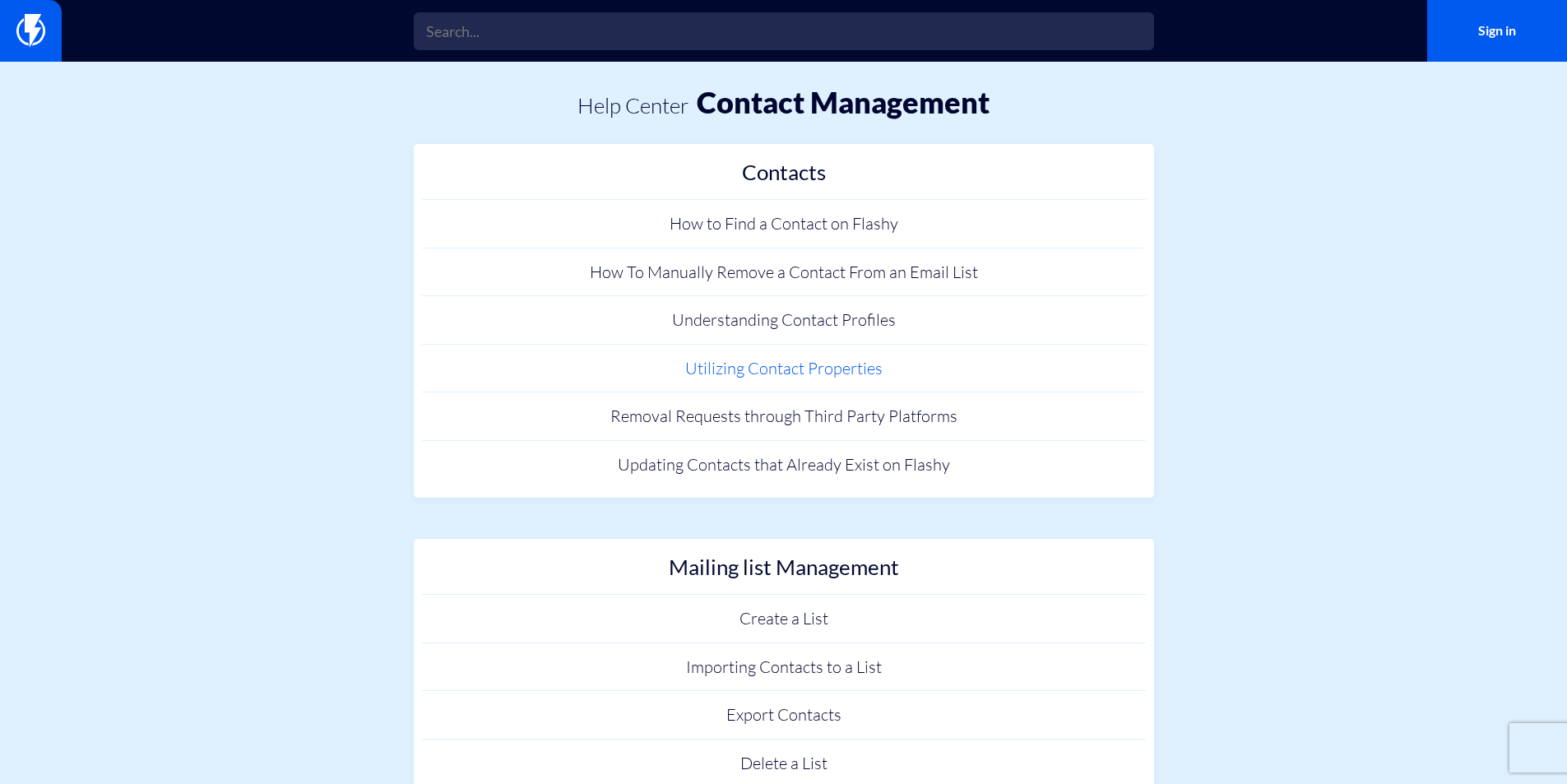
click at [837, 371] on link "Utilizing Contact Properties" at bounding box center [784, 369] width 724 height 48
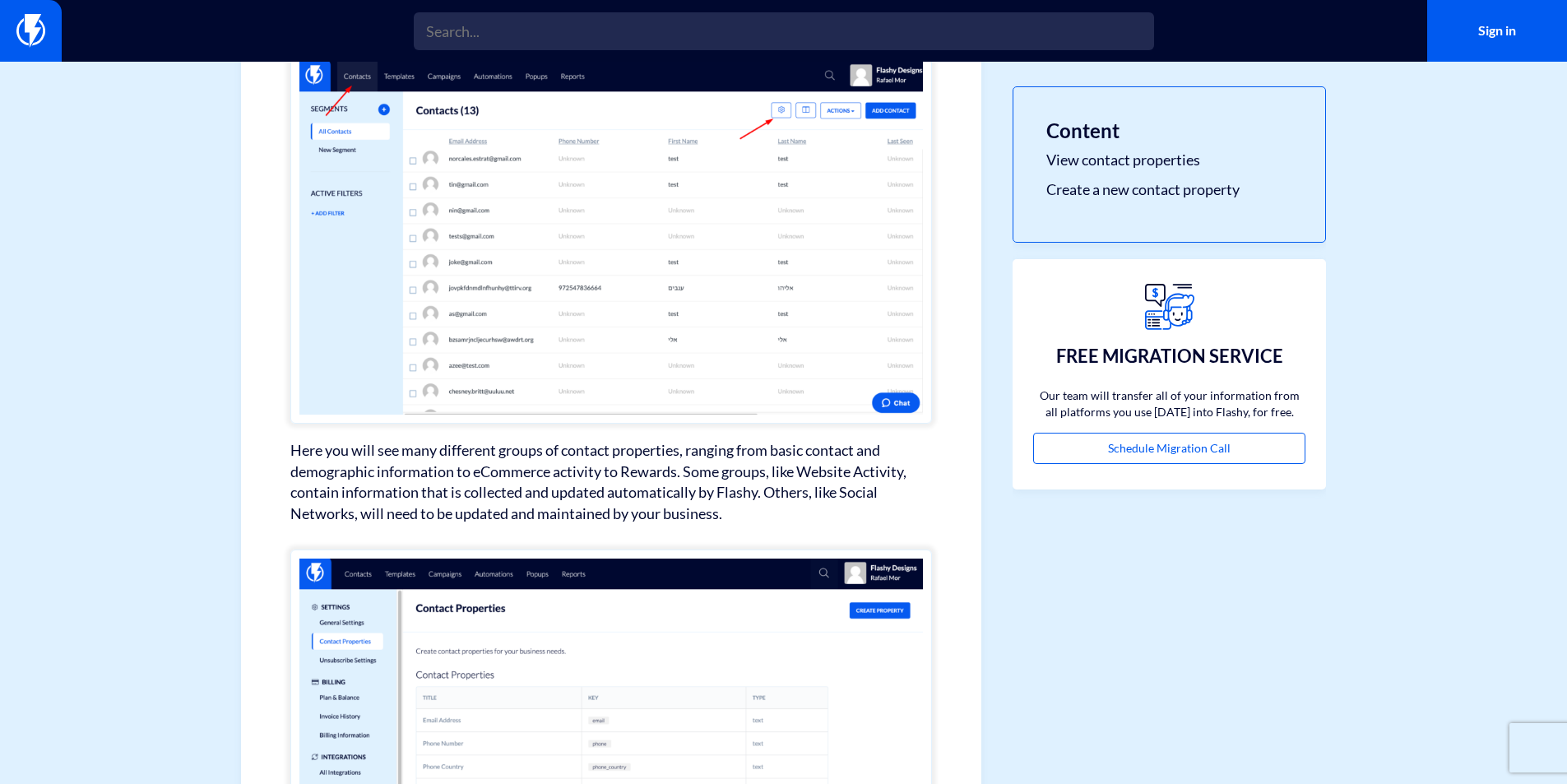
scroll to position [375, 0]
